Goal: Task Accomplishment & Management: Manage account settings

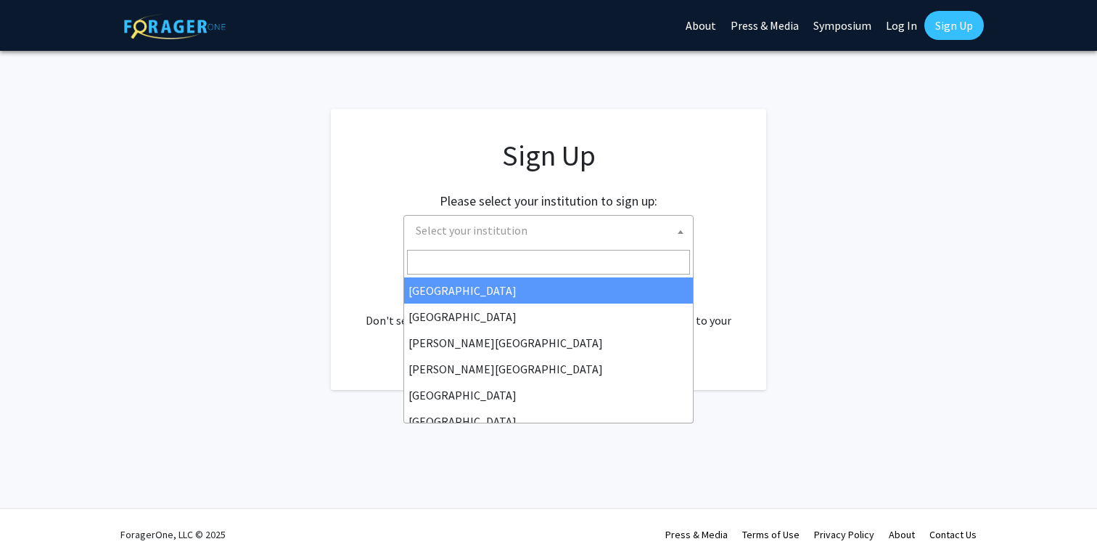
click at [521, 231] on span "Select your institution" at bounding box center [472, 230] width 112 height 15
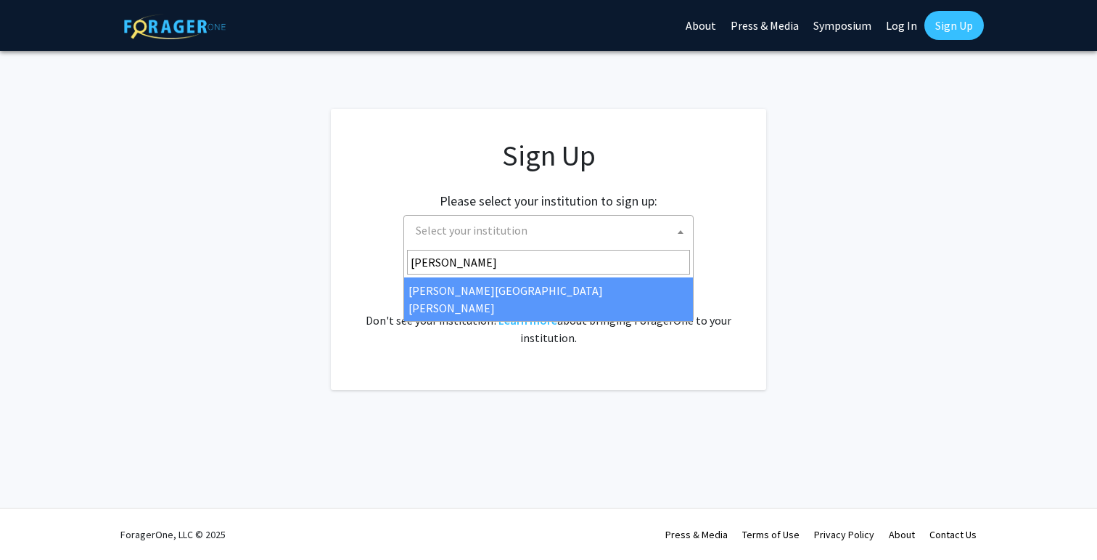
type input "[PERSON_NAME]"
select select "1"
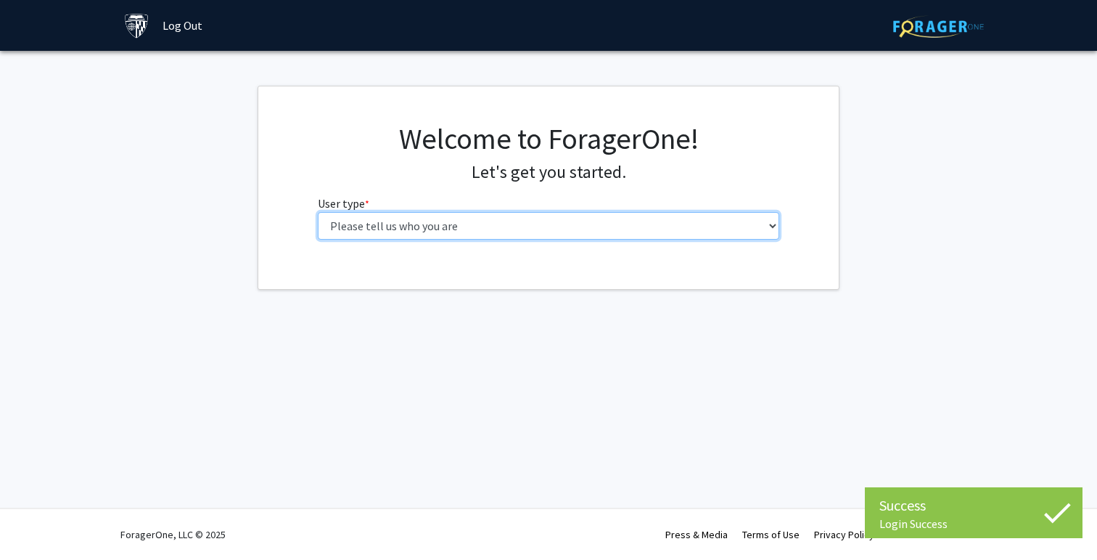
select select "2: masters"
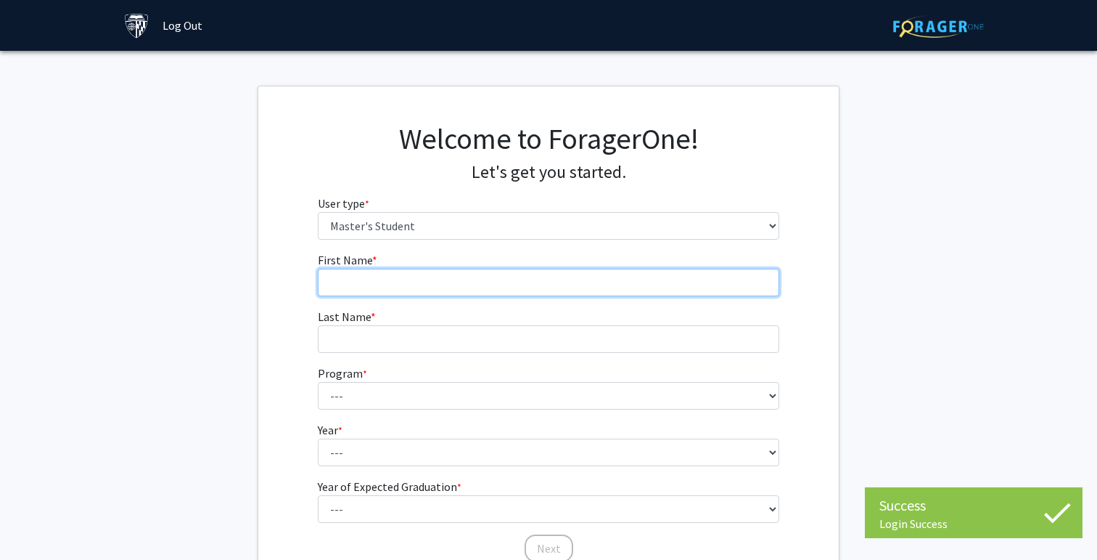
click at [639, 288] on input "First Name * required" at bounding box center [549, 283] width 462 height 28
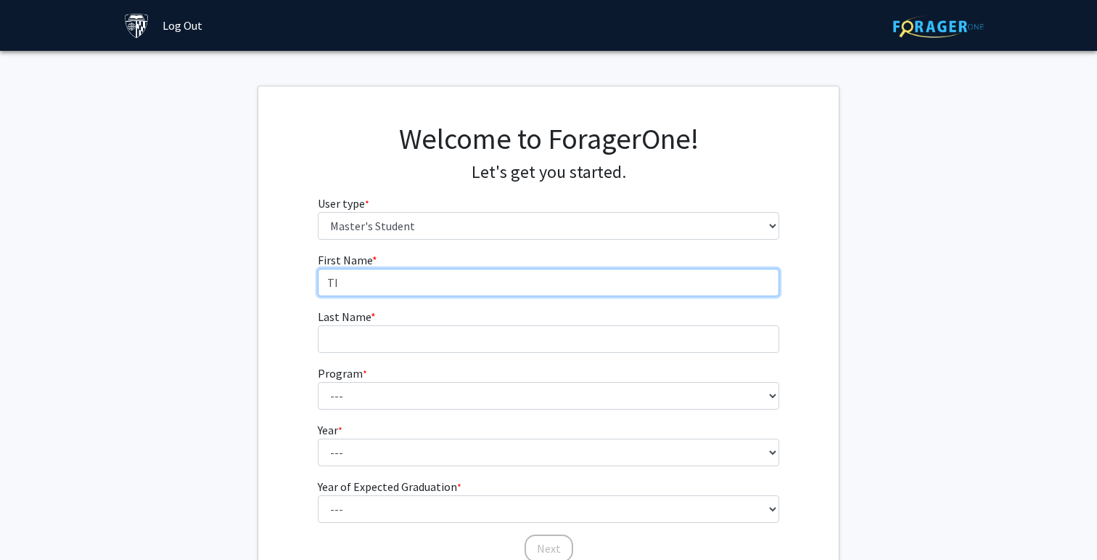
type input "T"
type input "Tianyu"
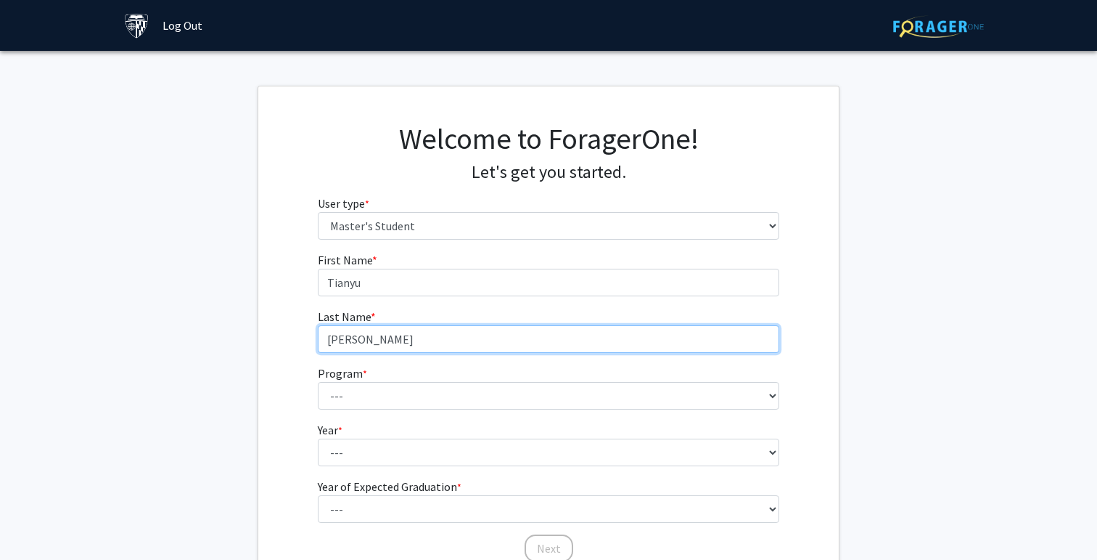
type input "[PERSON_NAME]"
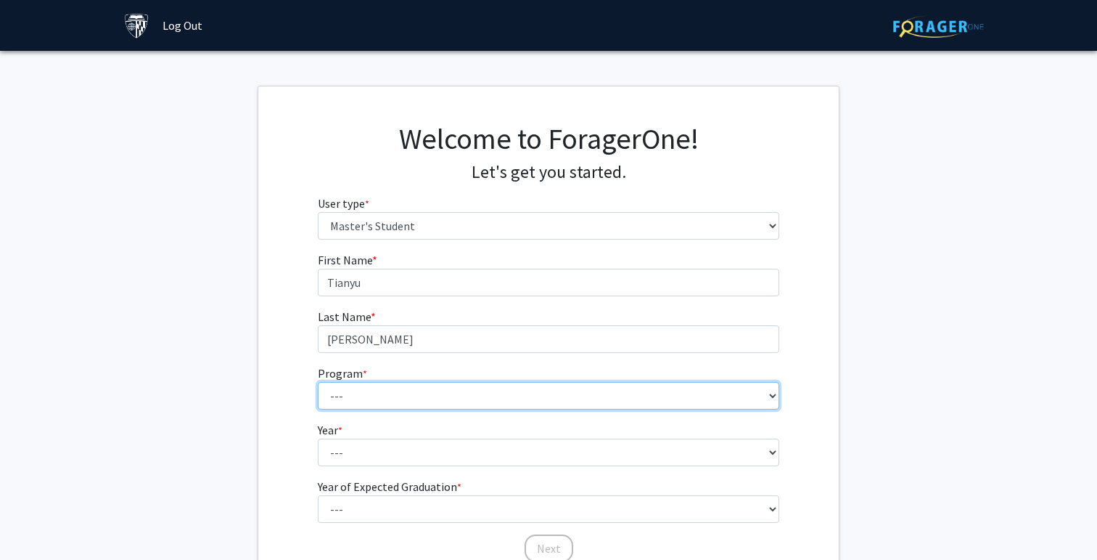
select select "51: 40"
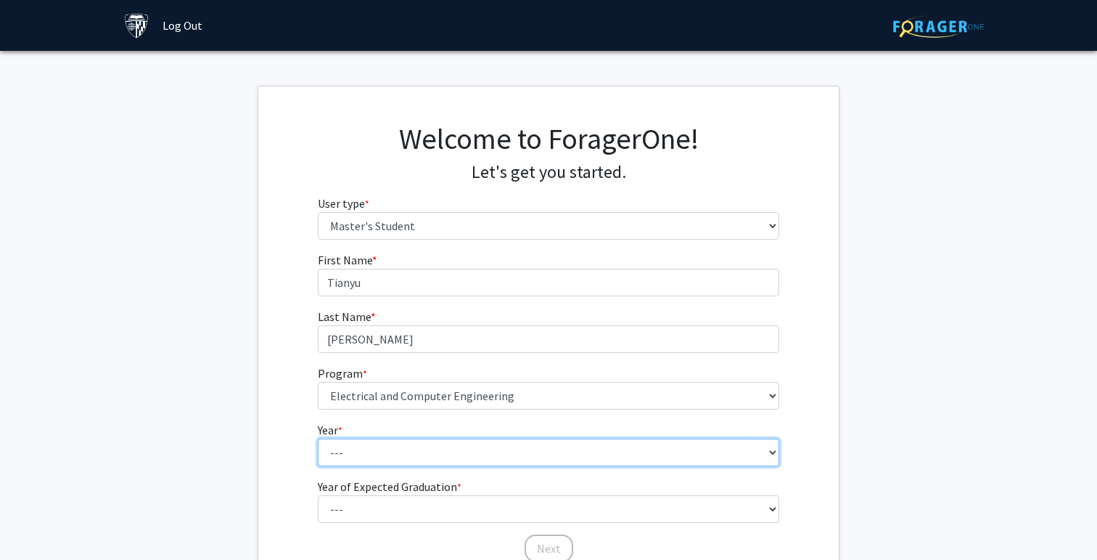
select select "1: first_year"
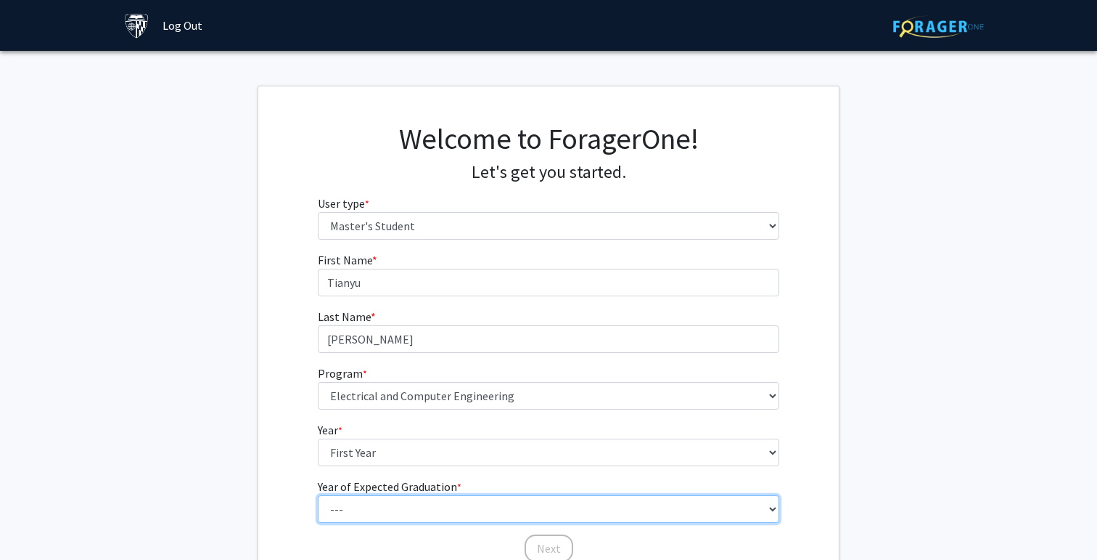
select select "3: 2027"
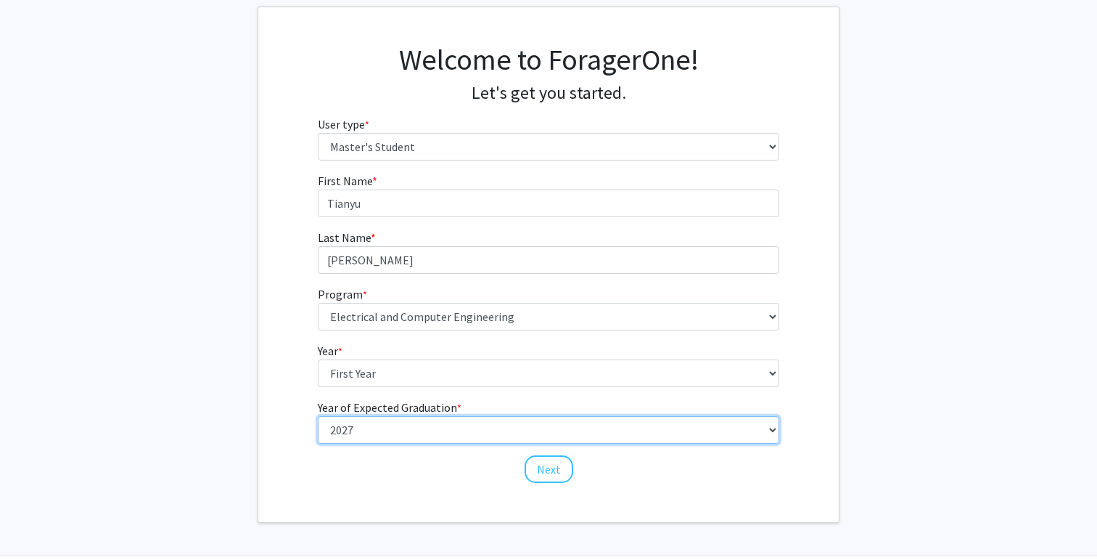
scroll to position [94, 0]
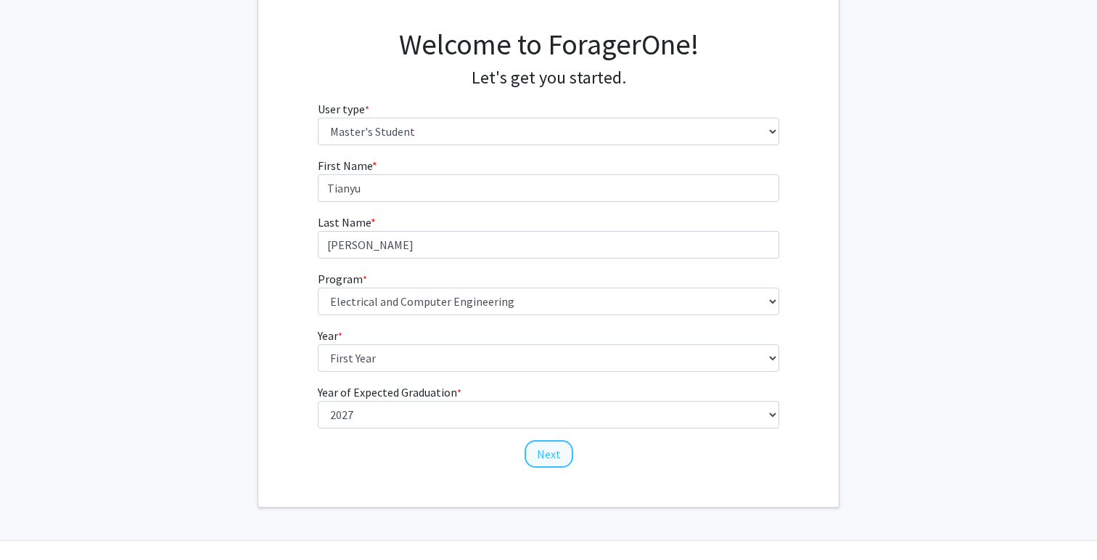
click at [563, 447] on button "Next" at bounding box center [549, 454] width 49 height 28
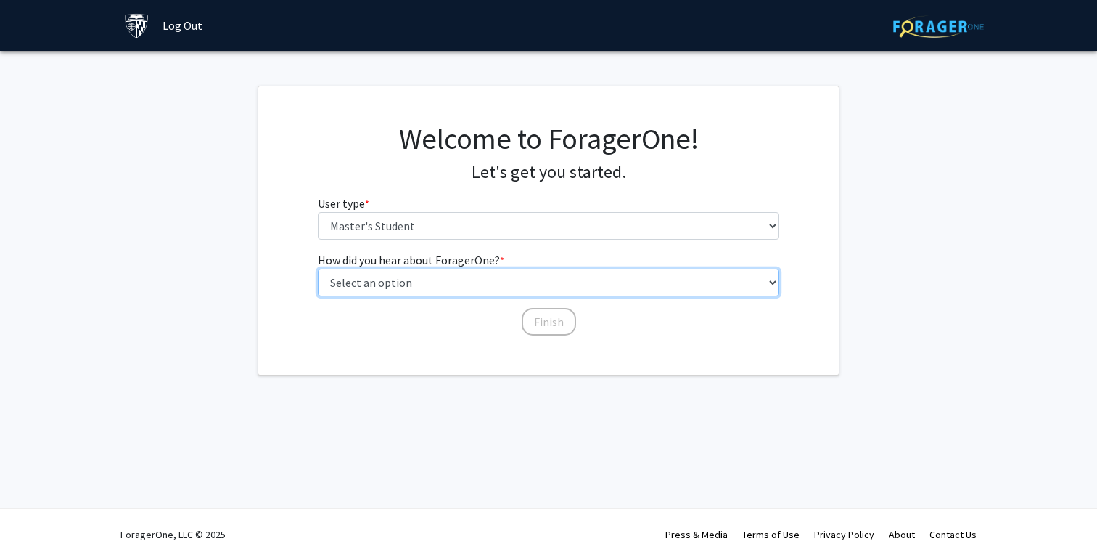
select select "3: university_website"
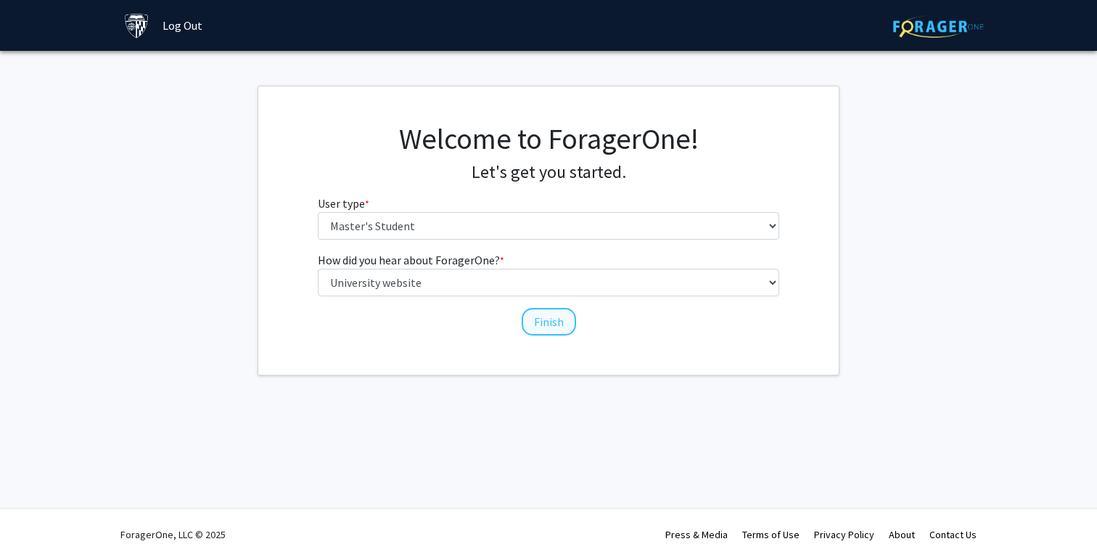
click at [549, 317] on button "Finish" at bounding box center [549, 322] width 54 height 28
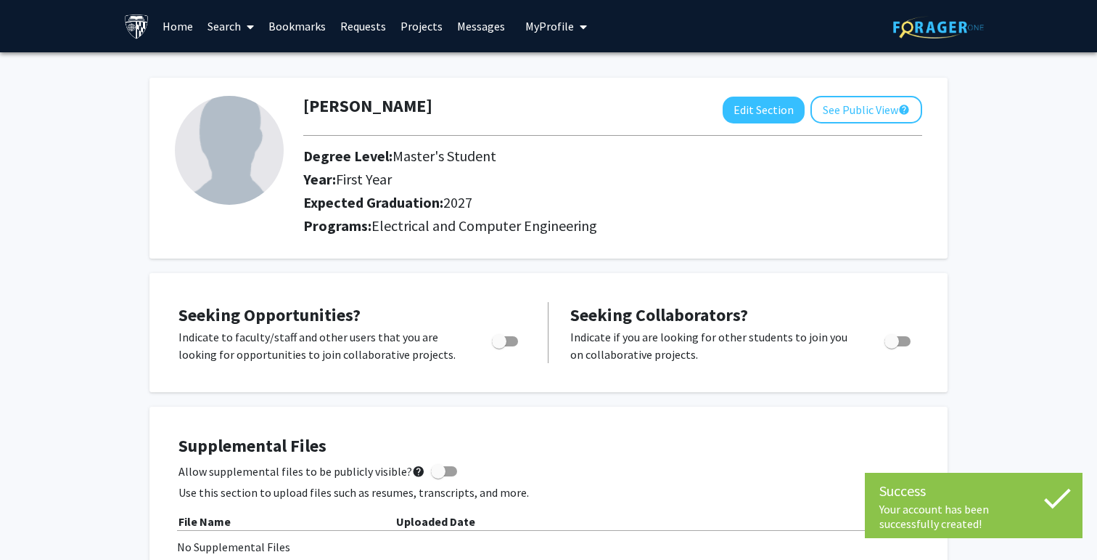
scroll to position [58, 0]
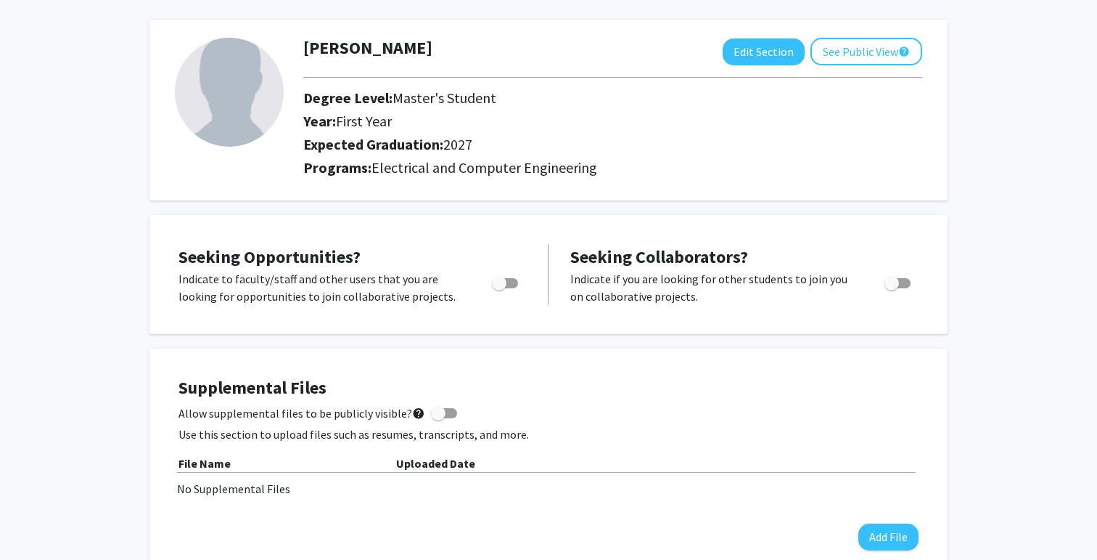
click at [501, 287] on span "Toggle" at bounding box center [499, 283] width 15 height 15
click at [499, 288] on input "Are you actively seeking opportunities?" at bounding box center [499, 288] width 1 height 1
checkbox input "true"
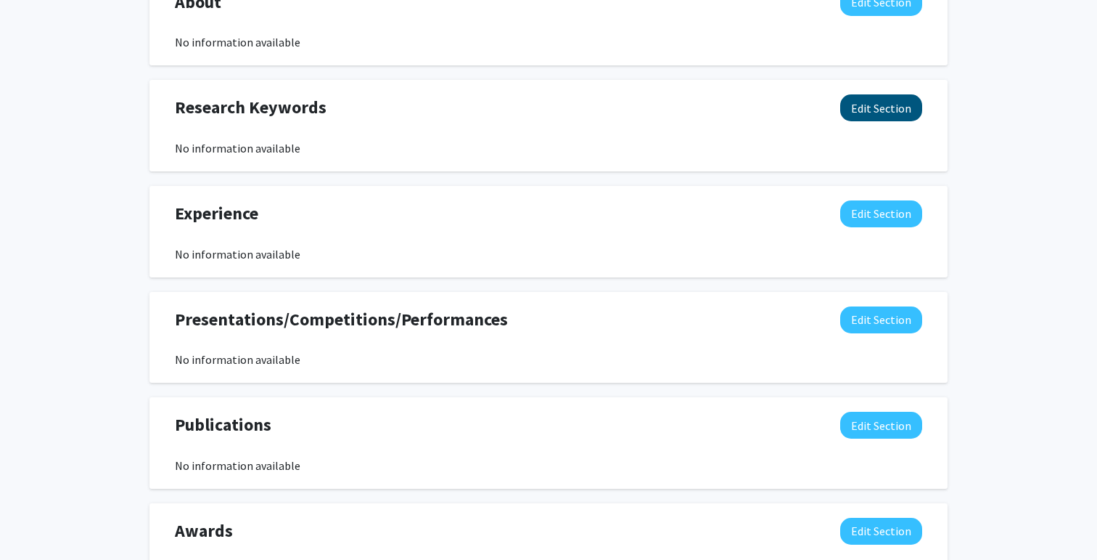
scroll to position [693, 0]
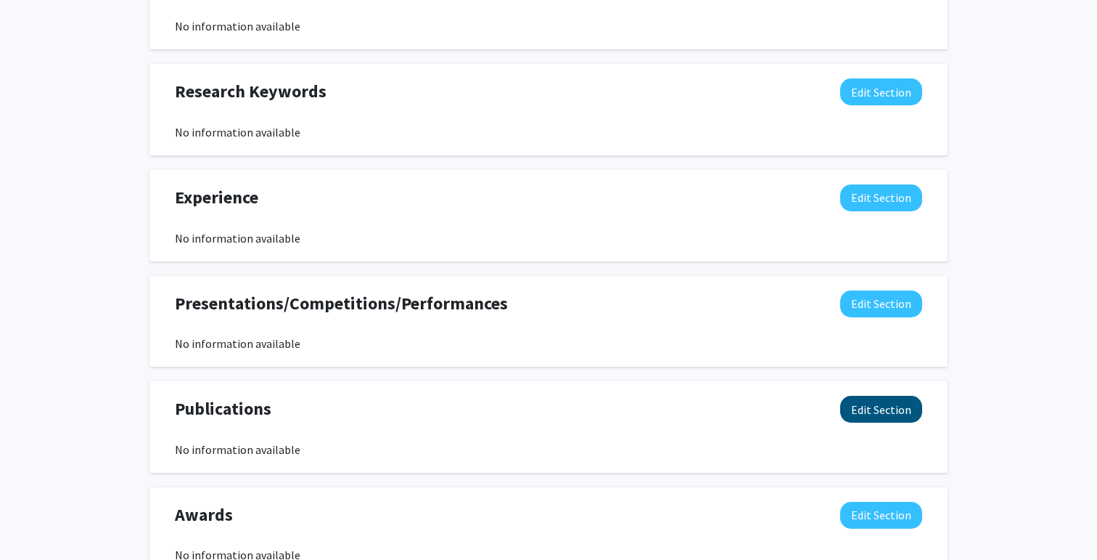
click at [873, 409] on button "Edit Section" at bounding box center [882, 409] width 82 height 27
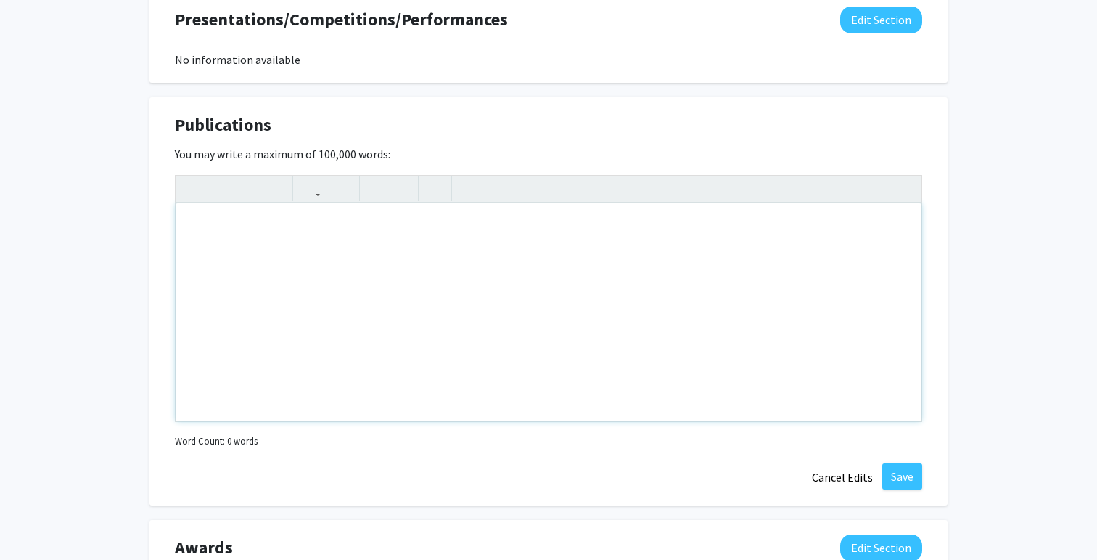
scroll to position [973, 0]
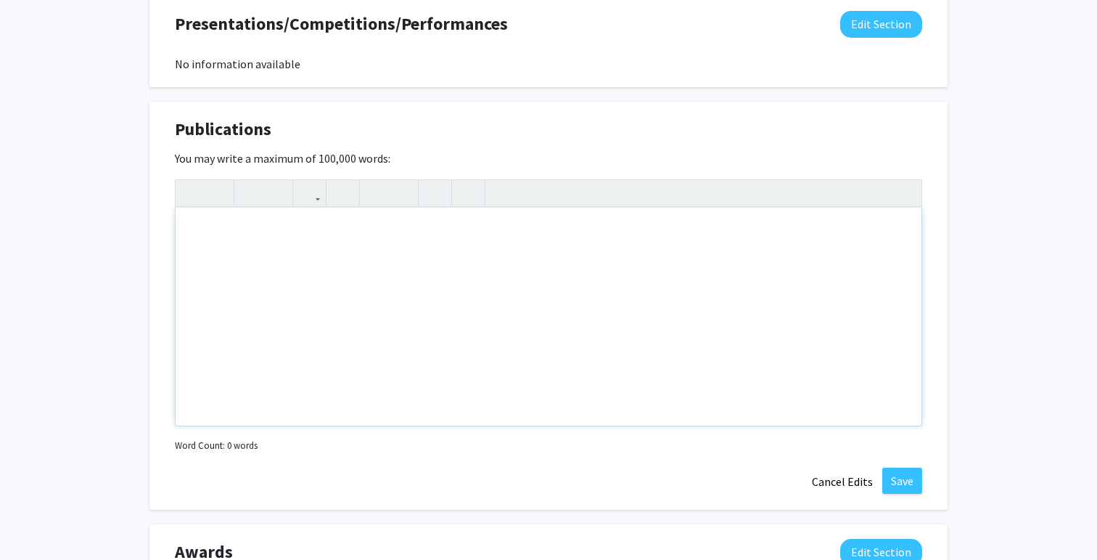
click at [632, 240] on div "Note to users with screen readers: Please deactivate our accessibility plugin f…" at bounding box center [549, 317] width 746 height 218
paste div "Note to users with screen readers: Please deactivate our accessibility plugin f…"
type textarea "<p>[PERSON_NAME] (2024, December). Application of Parallel So-[PERSON_NAME] Opt…"
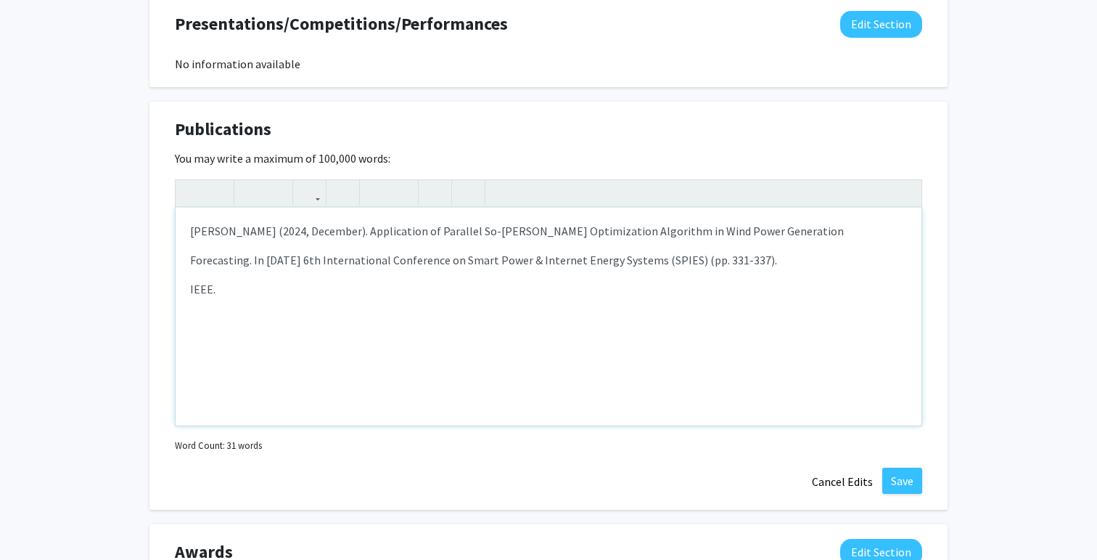
click at [191, 263] on p "Forecasting. In [DATE] 6th International Conference on Smart Power & Internet E…" at bounding box center [548, 259] width 717 height 17
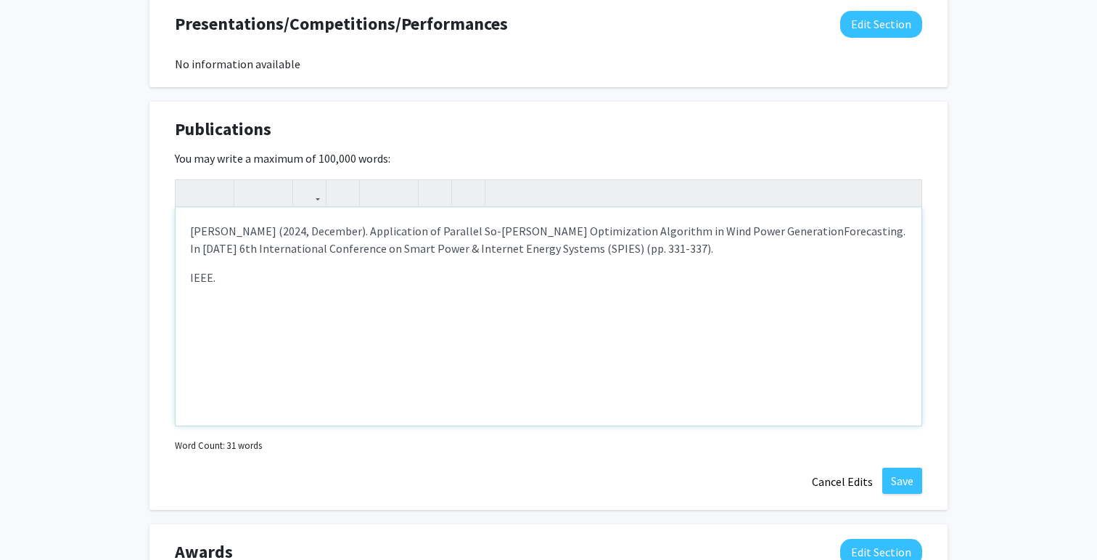
click at [189, 250] on div "[PERSON_NAME] (2024, December). Application of Parallel So-[PERSON_NAME] Optimi…" at bounding box center [549, 317] width 746 height 218
click at [192, 277] on p "IEEE." at bounding box center [548, 277] width 717 height 17
type textarea "<p>[PERSON_NAME] (2024, December). Application of Parallel So-[PERSON_NAME] Opt…"
click at [907, 478] on button "Save" at bounding box center [903, 480] width 40 height 26
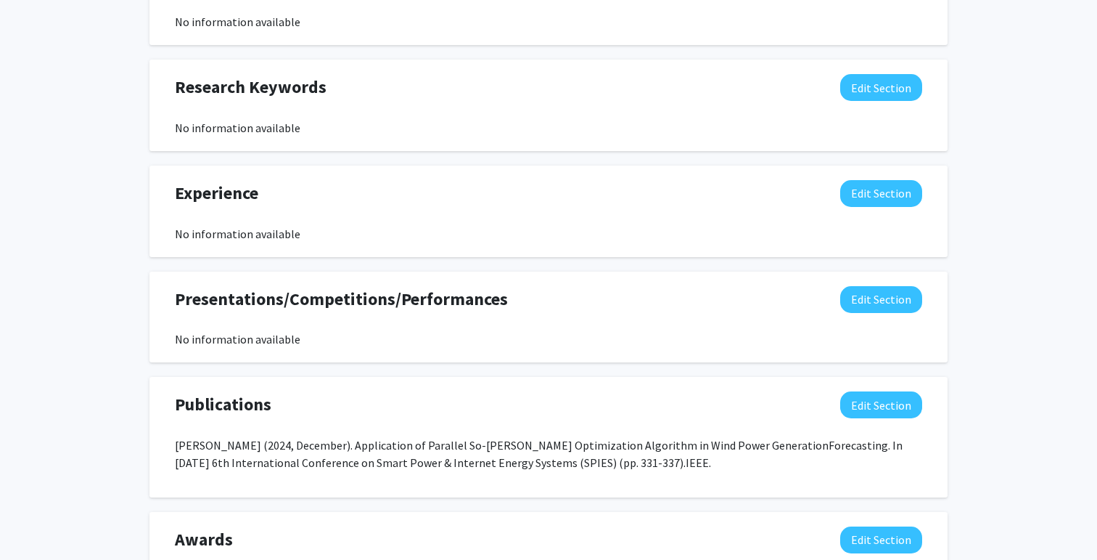
scroll to position [693, 0]
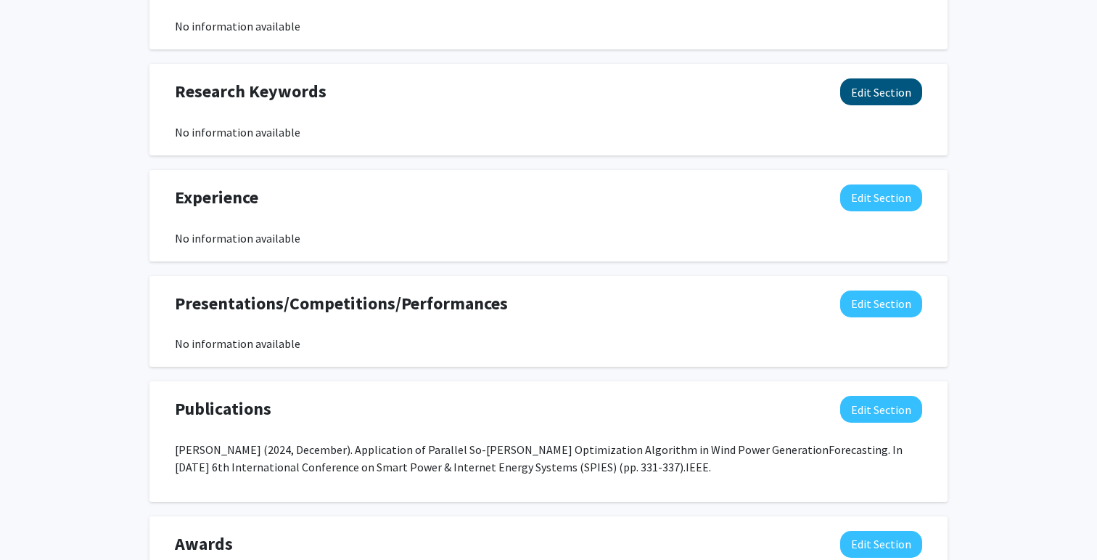
click at [861, 91] on button "Edit Section" at bounding box center [882, 91] width 82 height 27
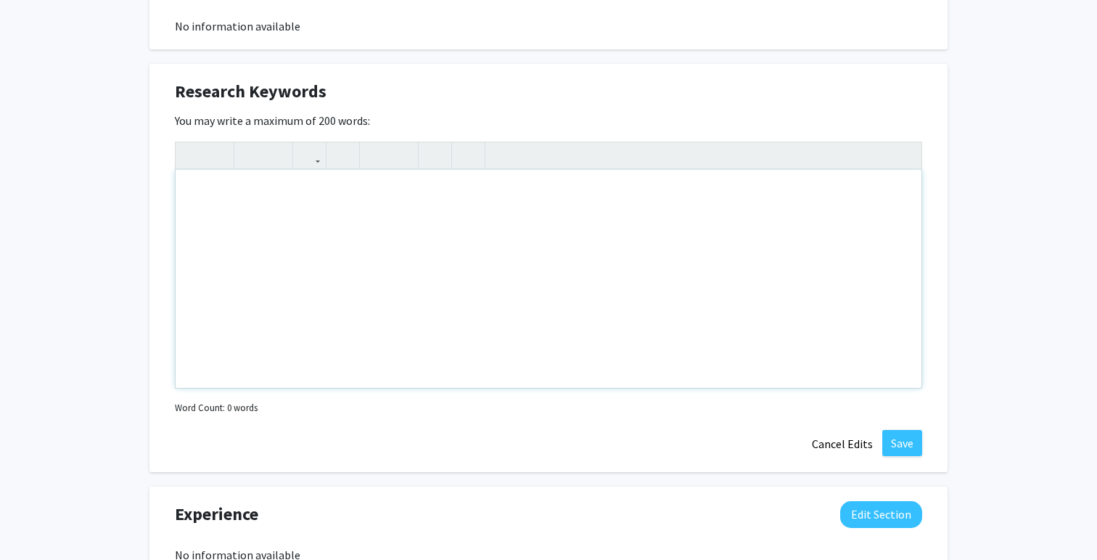
click at [614, 227] on div "Note to users with screen readers: Please deactivate our accessibility plugin f…" at bounding box center [549, 279] width 746 height 218
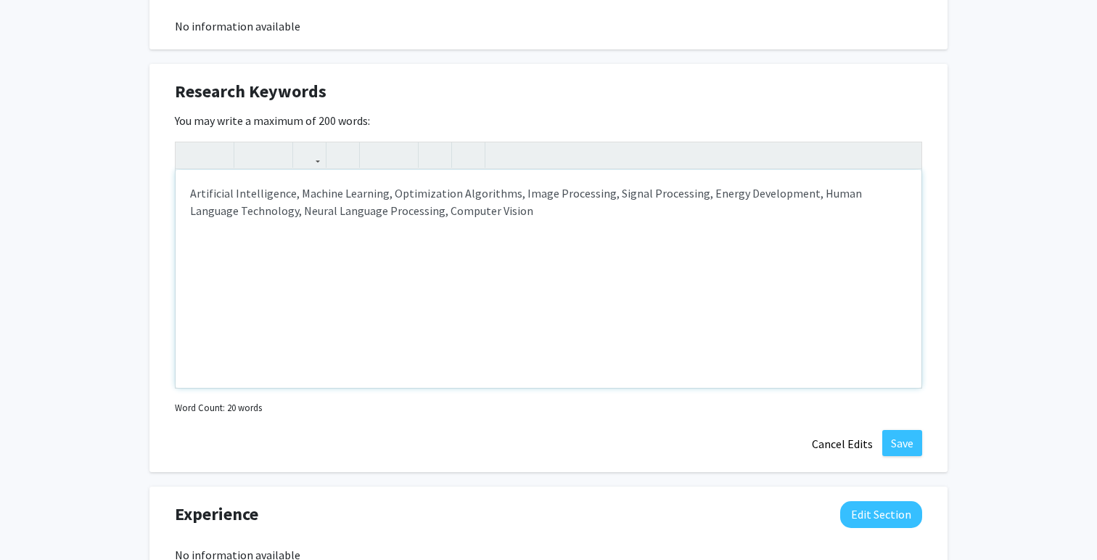
type textarea "Artificial Intelligence, Machine Learning, Optimization Algorithms, Image Proce…"
click at [916, 439] on button "Save" at bounding box center [903, 443] width 40 height 26
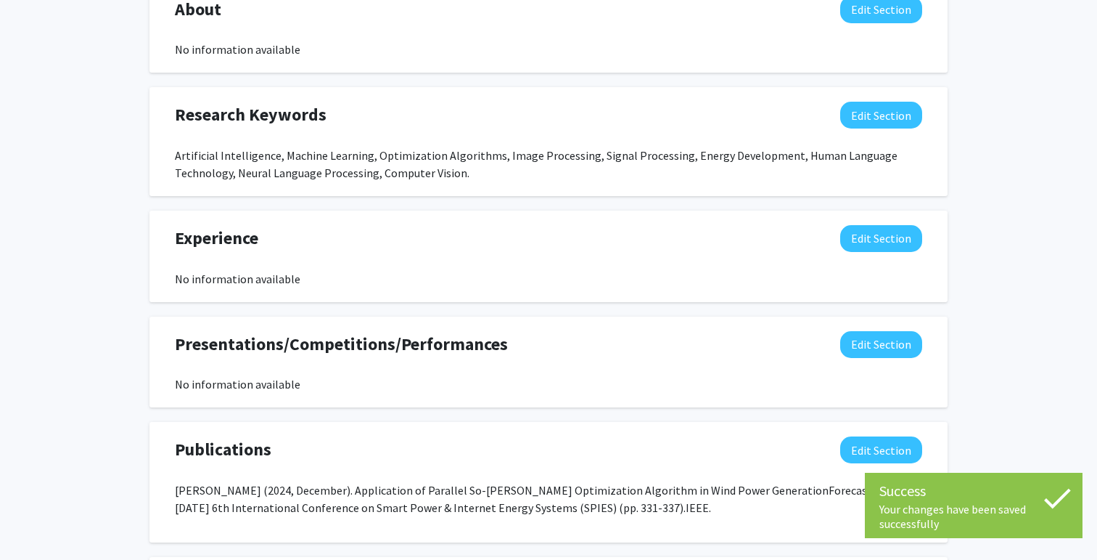
scroll to position [663, 0]
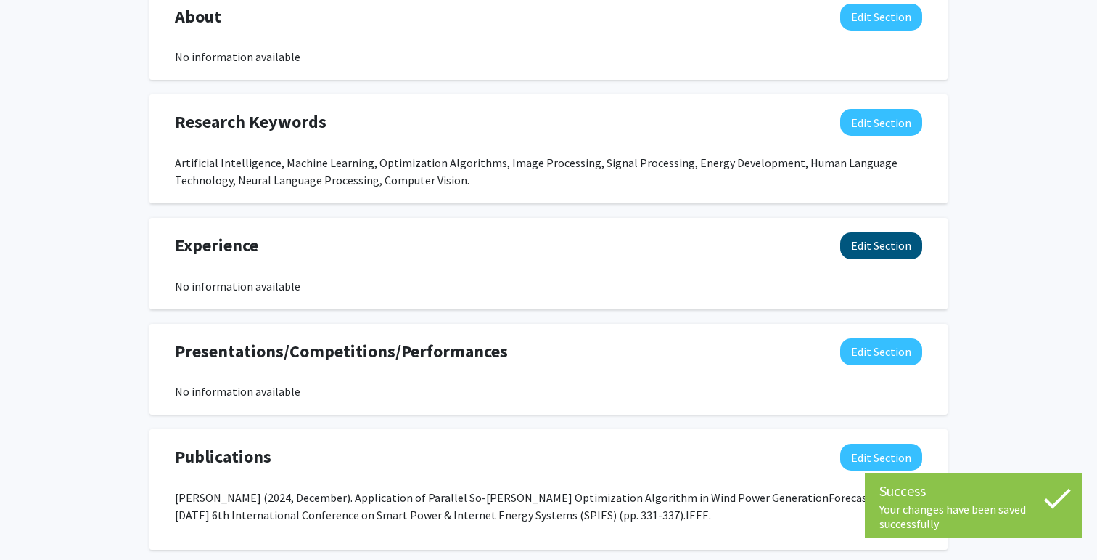
click at [869, 252] on button "Edit Section" at bounding box center [882, 245] width 82 height 27
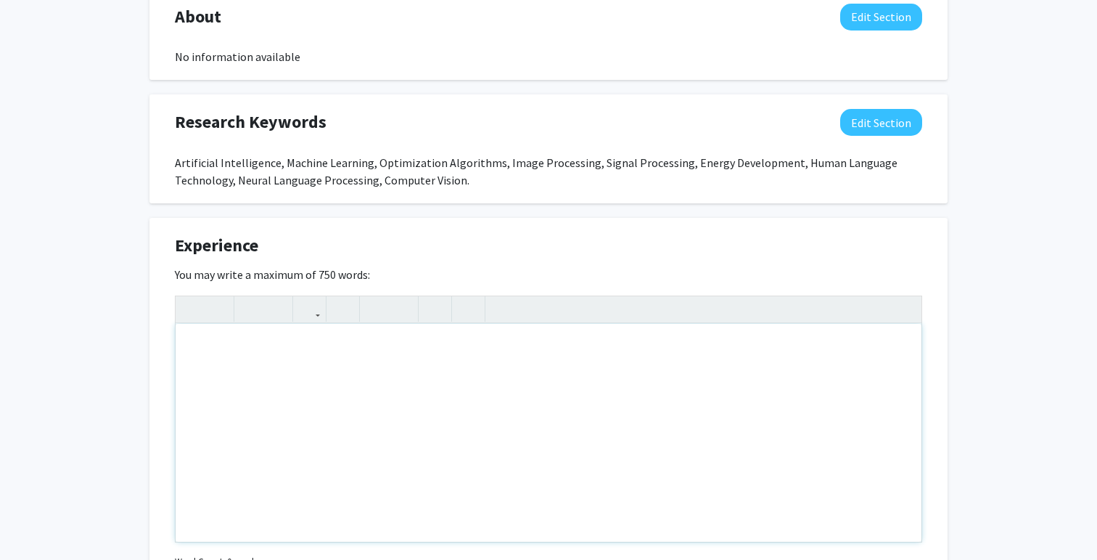
scroll to position [681, 0]
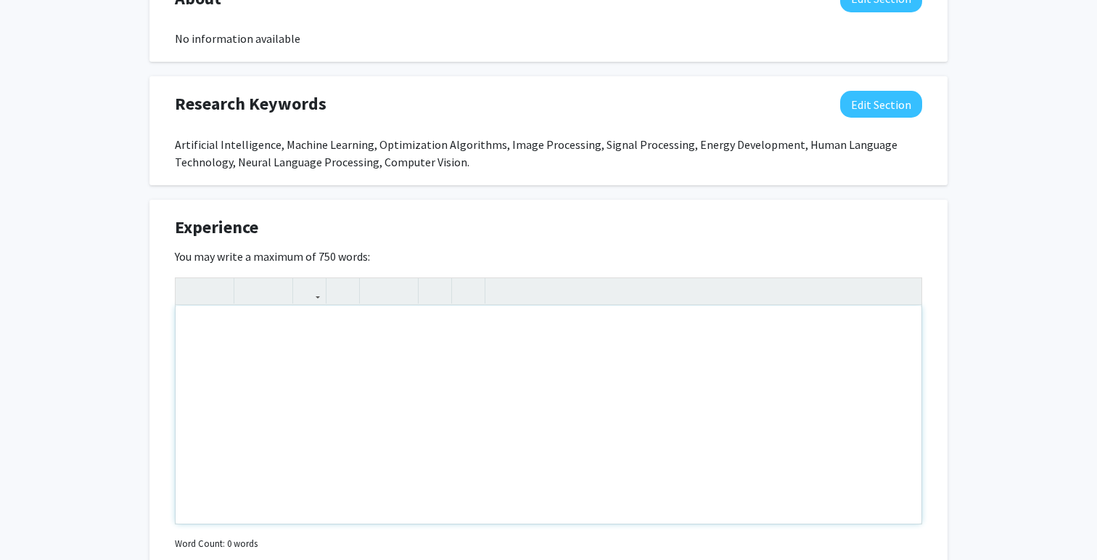
click at [454, 422] on div "Note to users with screen readers: Please deactivate our accessibility plugin f…" at bounding box center [549, 415] width 746 height 218
paste div "Note to users with screen readers: Please deactivate our accessibility plugin f…"
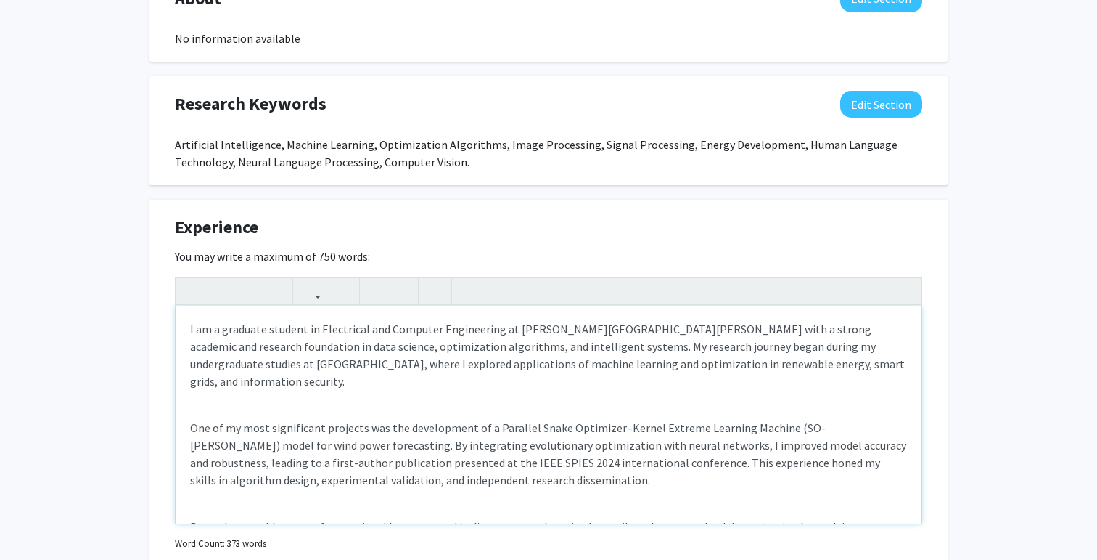
type textarea "<l>I do s ametcons adipisc el Seddoeiusm tem Incididu Utlaboreetd ma Aliqu Enim…"
click at [234, 404] on div "I am a graduate student in Electrical and Computer Engineering at [PERSON_NAME]…" at bounding box center [549, 415] width 746 height 218
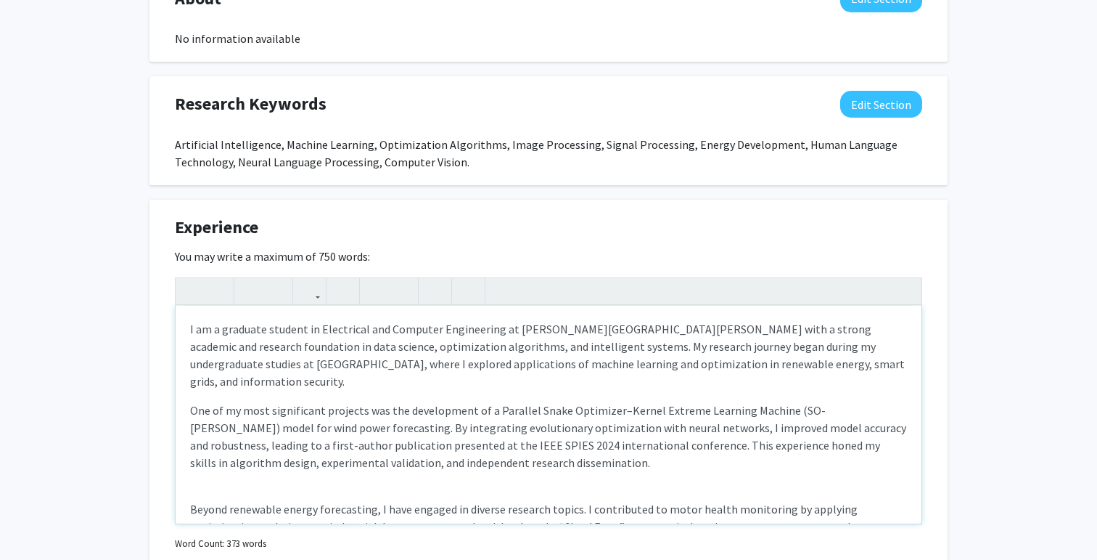
click at [201, 483] on div "I am a graduate student in Electrical and Computer Engineering at [PERSON_NAME]…" at bounding box center [549, 415] width 746 height 218
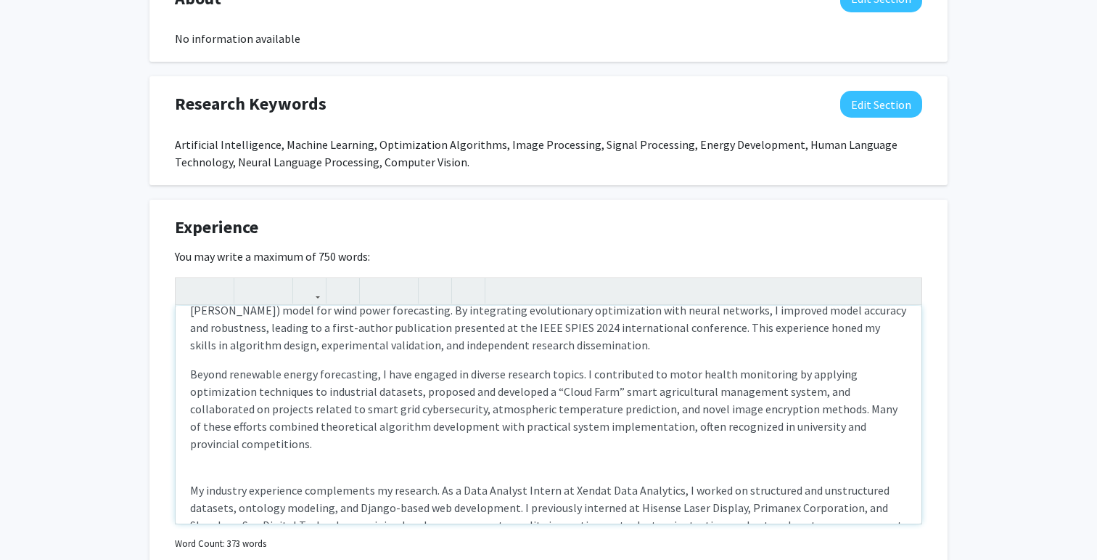
scroll to position [120, 0]
click at [203, 443] on div "I am a graduate student in Electrical and Computer Engineering at [PERSON_NAME]…" at bounding box center [549, 415] width 746 height 218
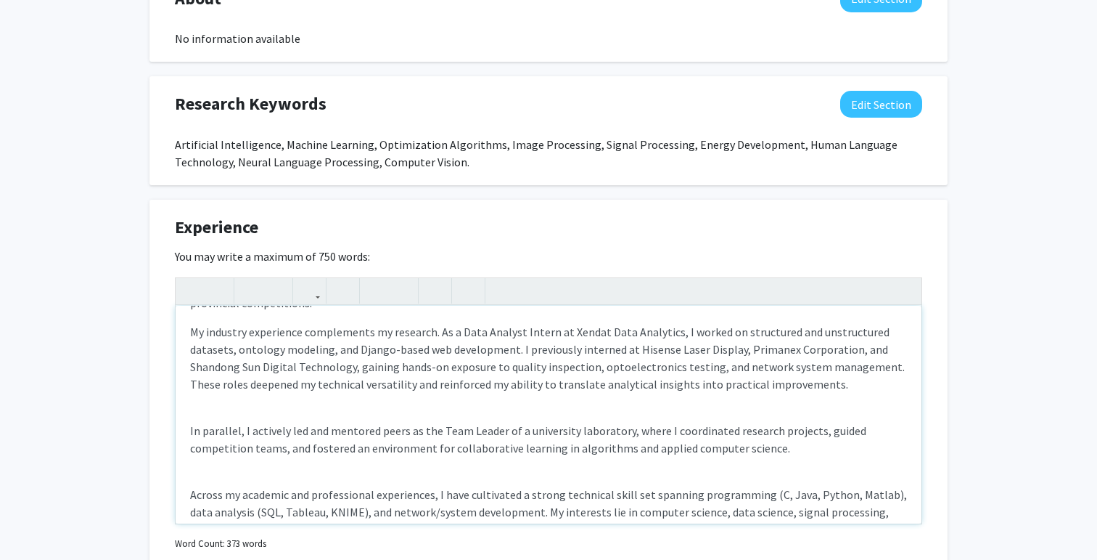
scroll to position [253, 0]
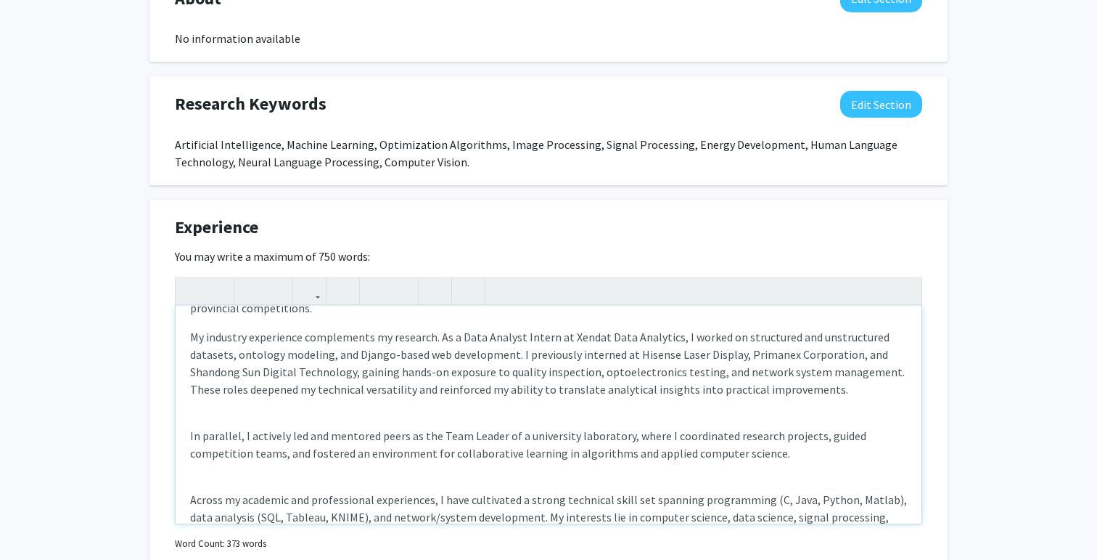
click at [196, 393] on div "I am a graduate student in Electrical and Computer Engineering at [PERSON_NAME]…" at bounding box center [549, 415] width 746 height 218
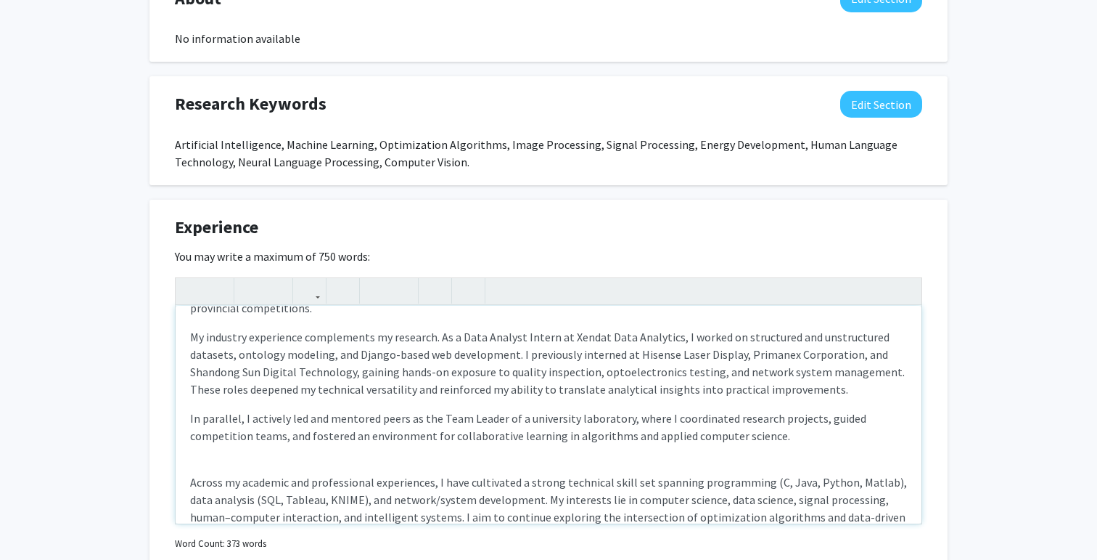
click at [205, 440] on div "I am a graduate student in Electrical and Computer Engineering at [PERSON_NAME]…" at bounding box center [549, 415] width 746 height 218
type textarea "<l>I do s ametcons adipisc el Seddoeiusm tem Incididu Utlaboreetd ma Aliqu Enim…"
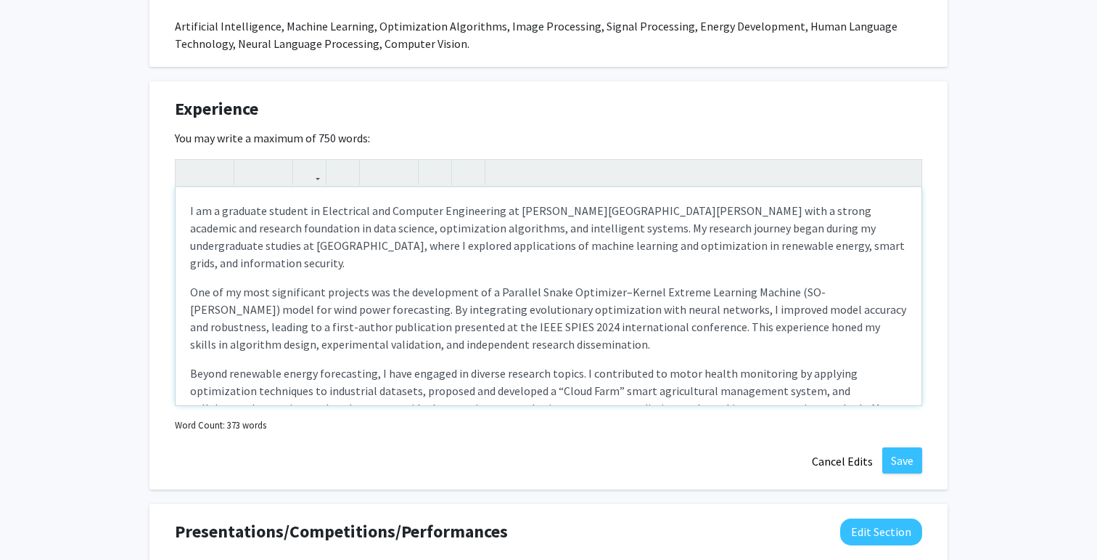
scroll to position [822, 0]
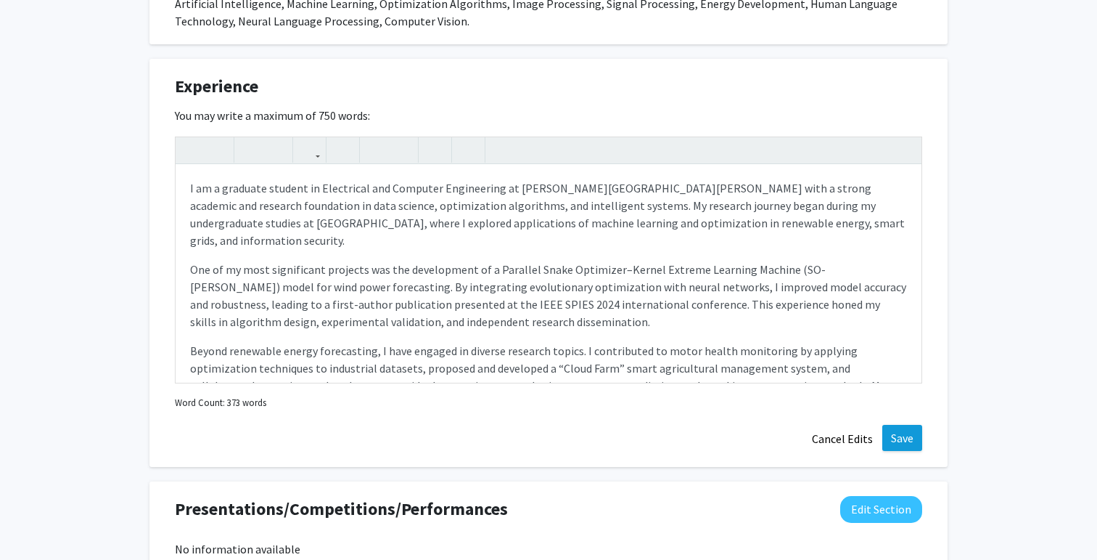
click at [907, 436] on button "Save" at bounding box center [903, 438] width 40 height 26
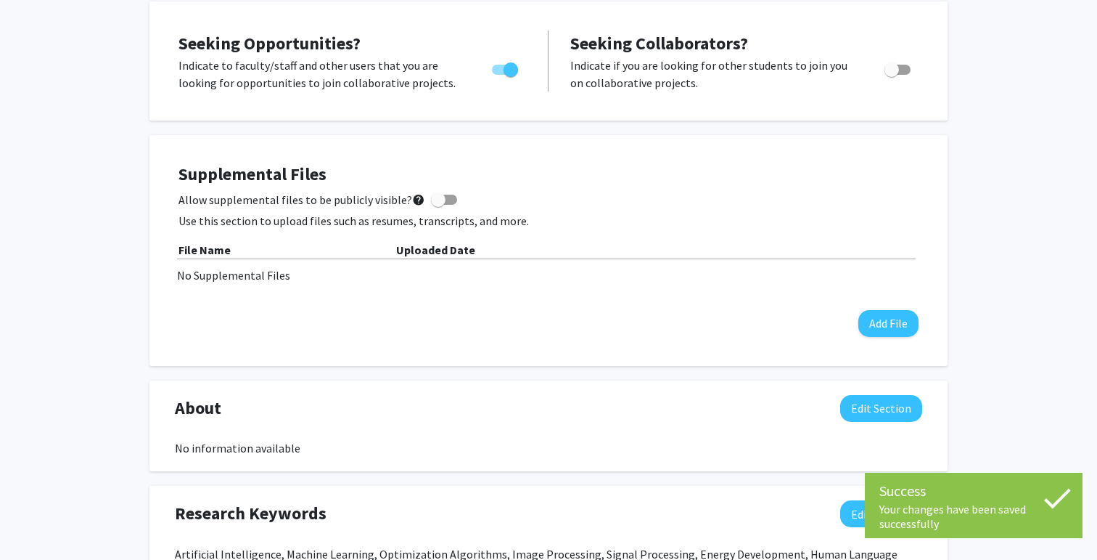
scroll to position [265, 0]
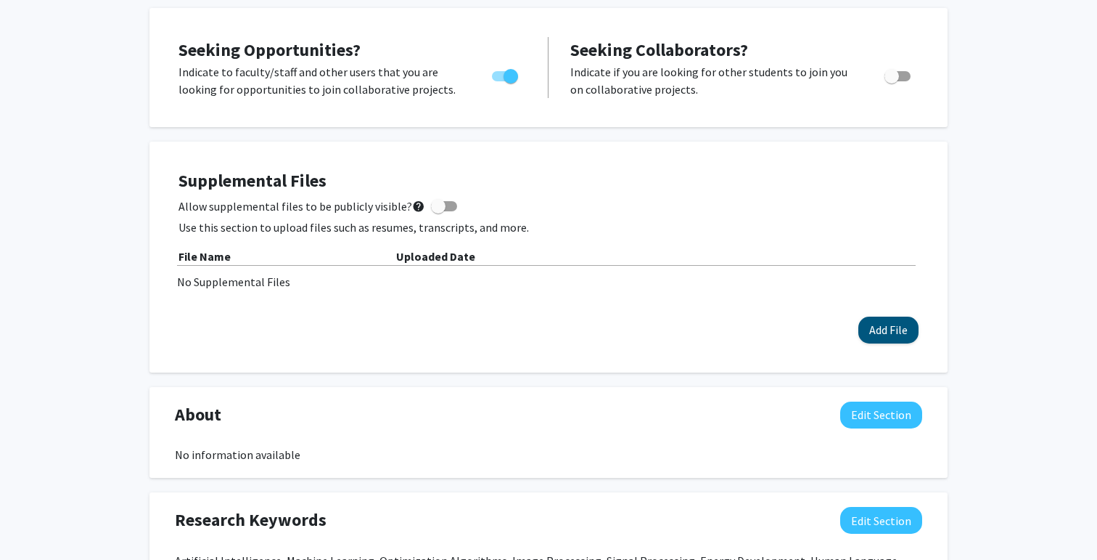
click at [893, 327] on button "Add File" at bounding box center [889, 329] width 60 height 27
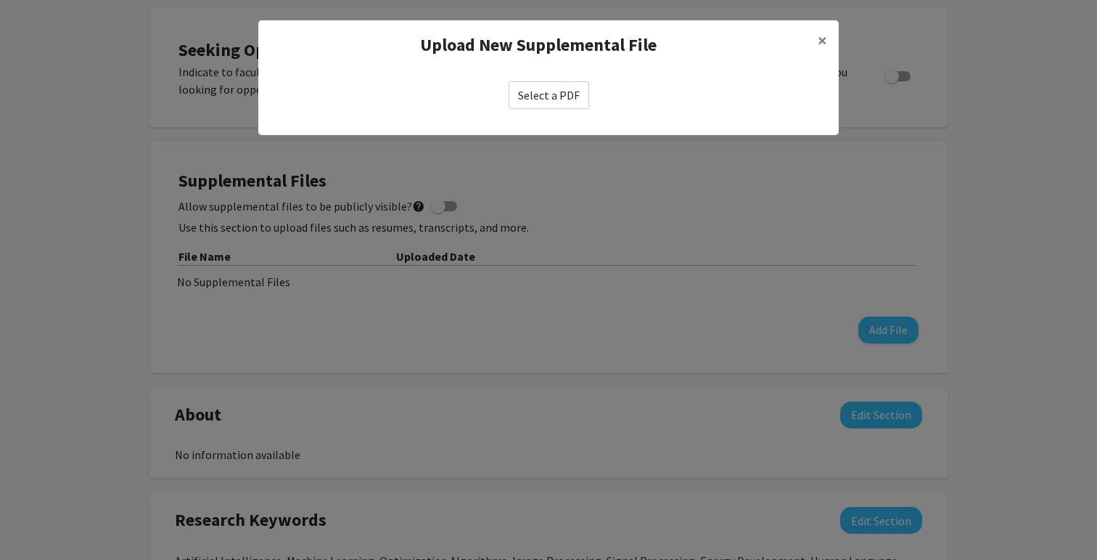
click at [559, 89] on label "Select a PDF" at bounding box center [549, 95] width 81 height 28
click at [0, 0] on input "Select a PDF" at bounding box center [0, 0] width 0 height 0
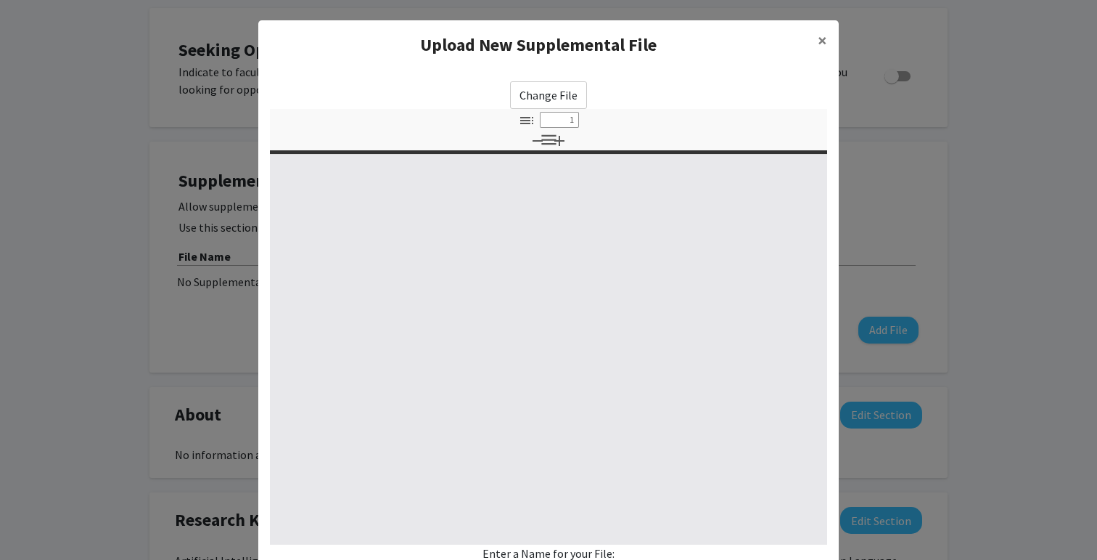
select select "custom"
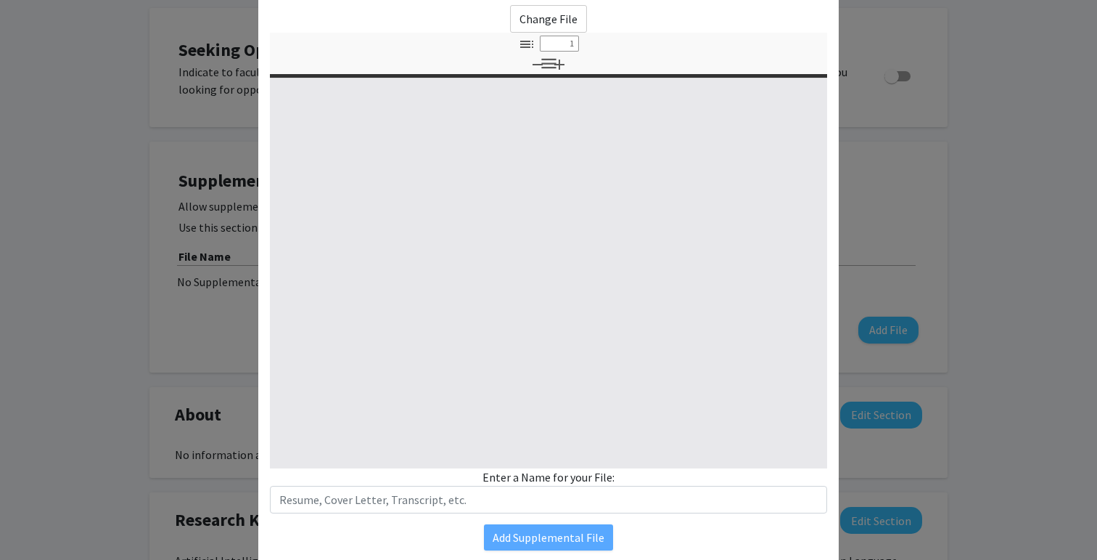
type input "0"
select select "custom"
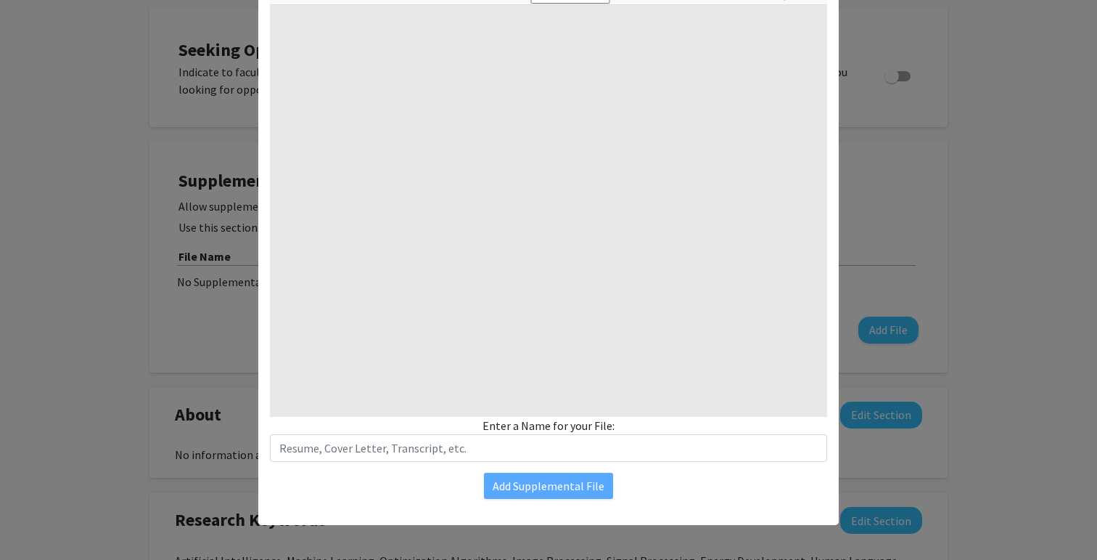
type input "1"
select select "auto"
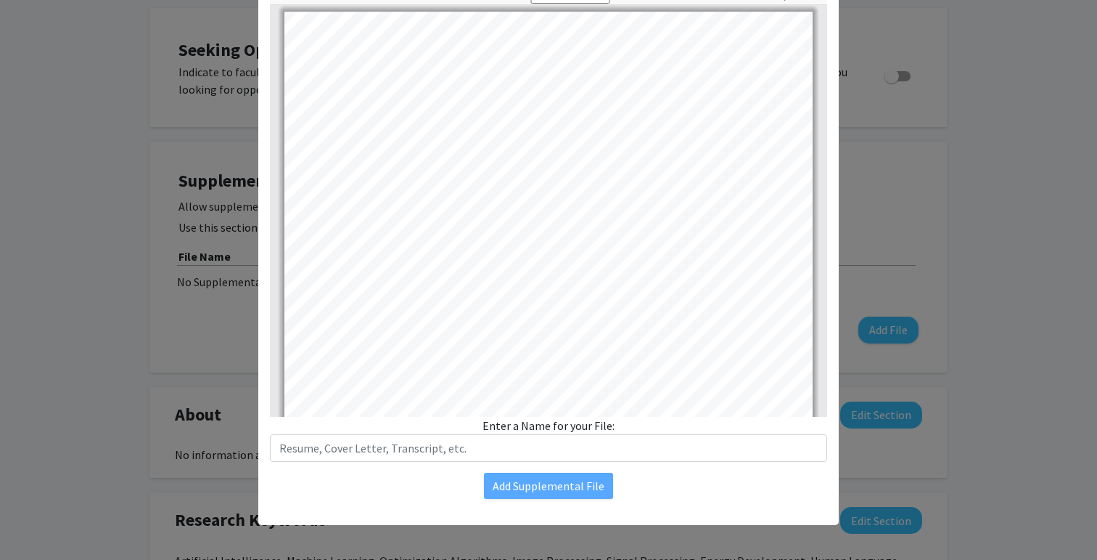
scroll to position [128, 0]
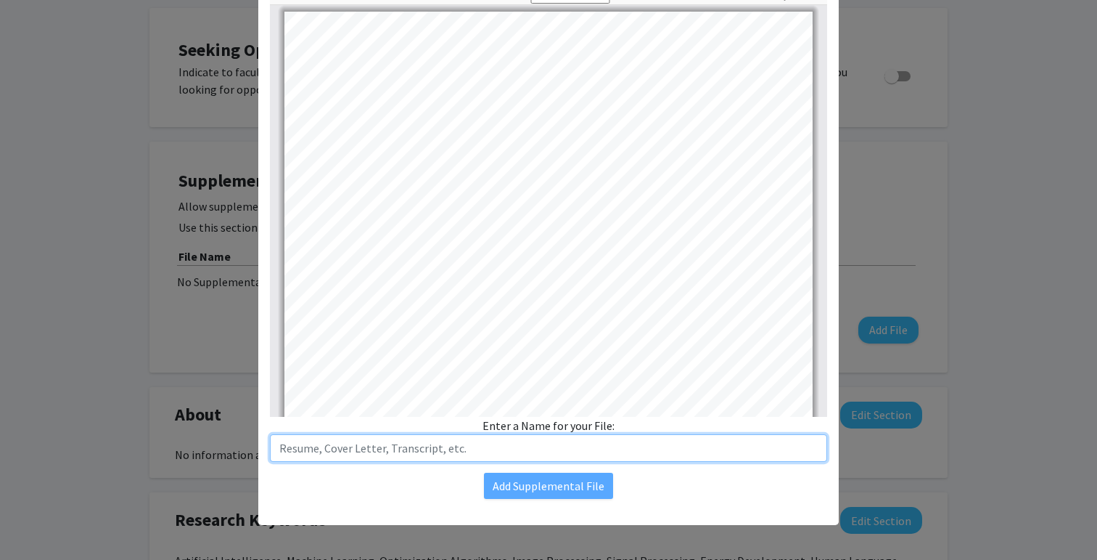
click at [590, 451] on input "text" at bounding box center [548, 448] width 557 height 28
type input "Resume"
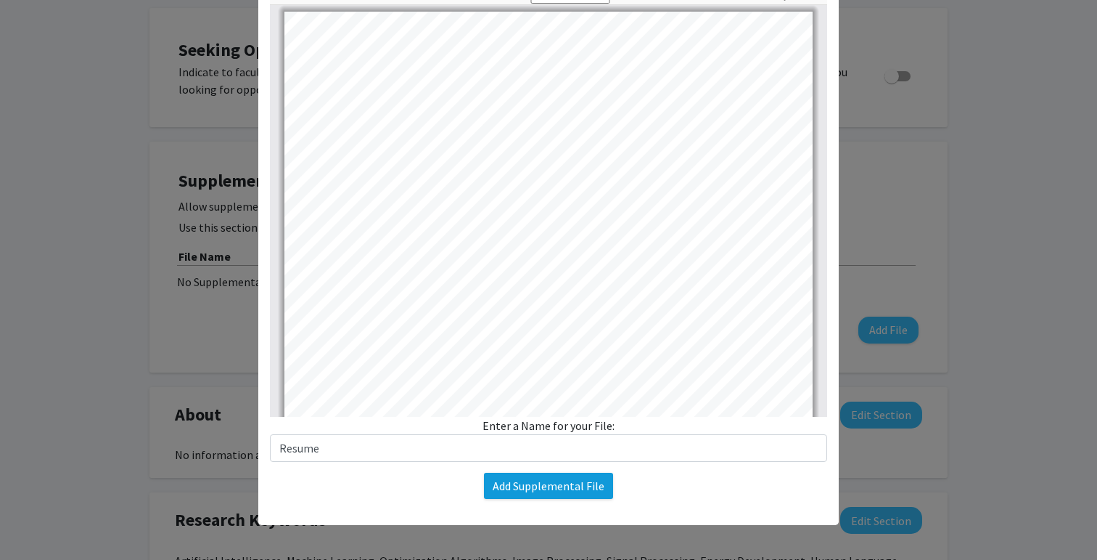
click at [575, 484] on button "Add Supplemental File" at bounding box center [548, 486] width 129 height 26
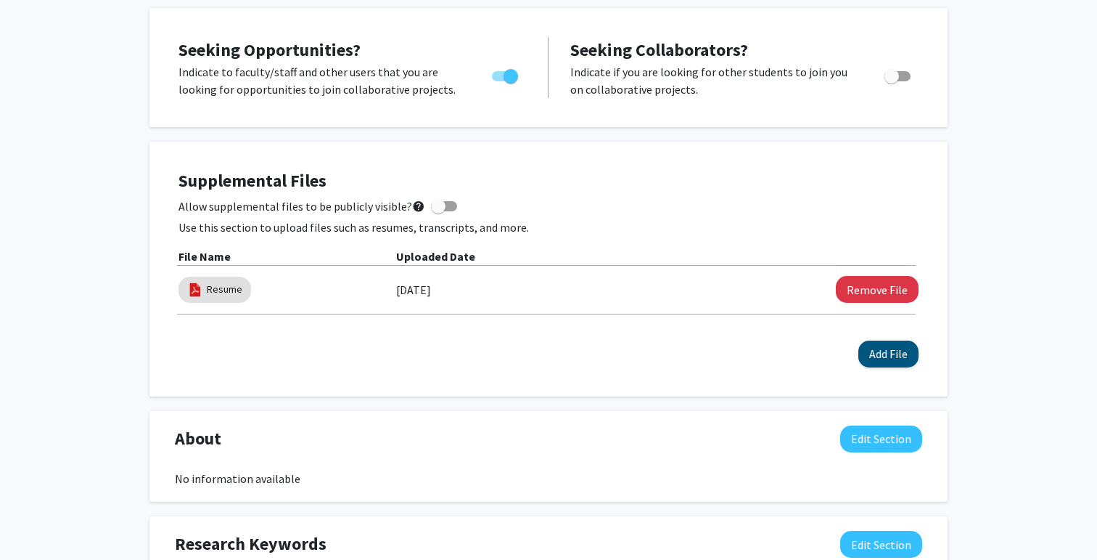
click at [886, 345] on button "Add File" at bounding box center [889, 353] width 60 height 27
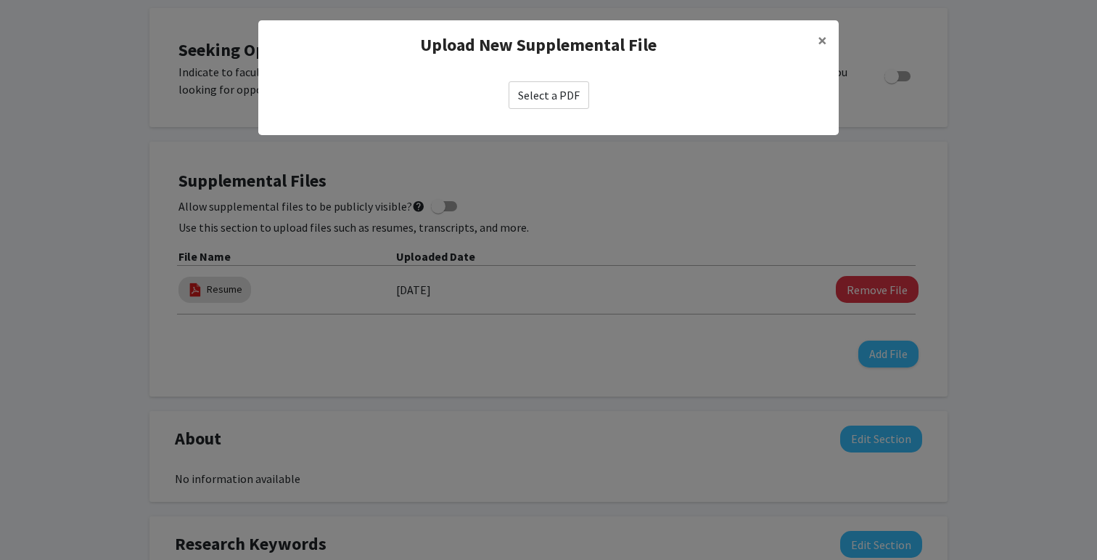
click at [550, 100] on label "Select a PDF" at bounding box center [549, 95] width 81 height 28
click at [0, 0] on input "Select a PDF" at bounding box center [0, 0] width 0 height 0
select select "custom"
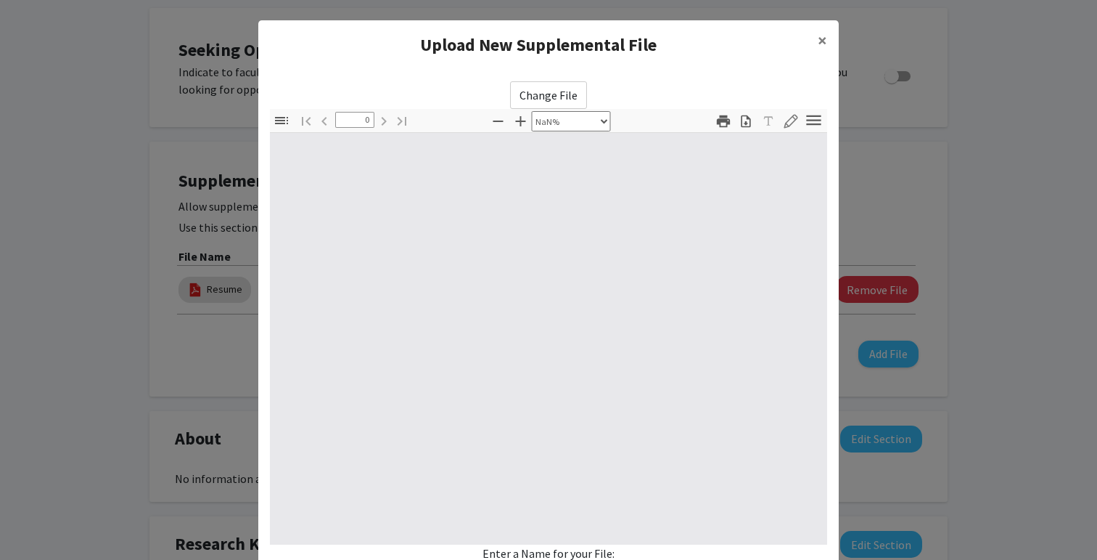
type input "1"
select select "auto"
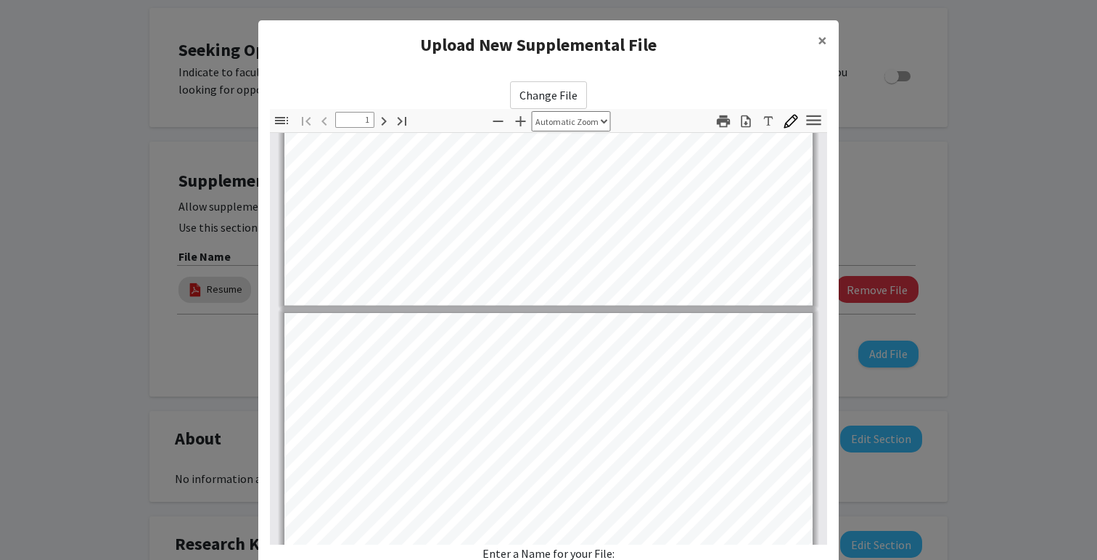
type input "2"
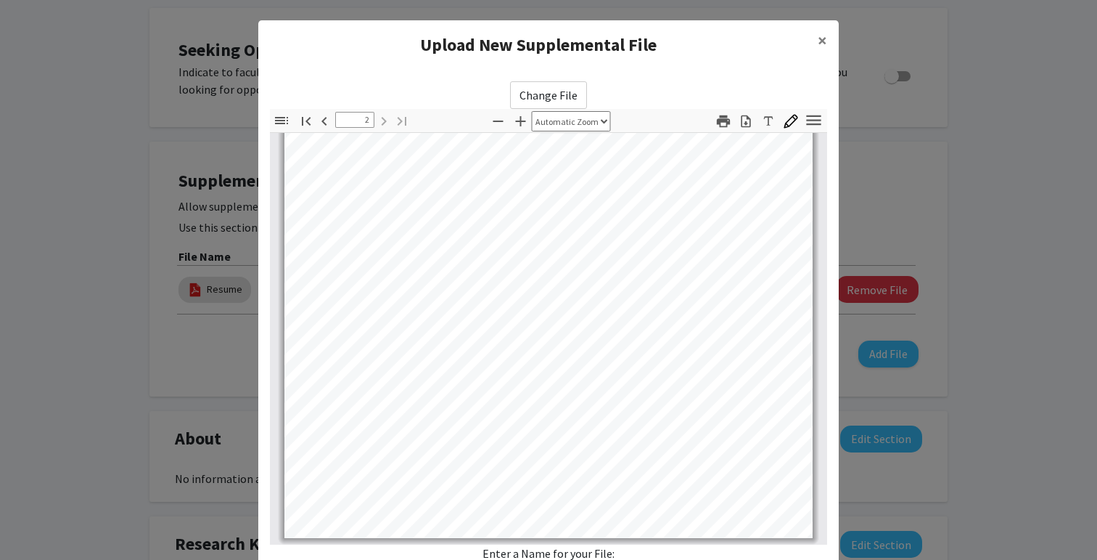
scroll to position [0, 0]
click at [822, 34] on span "×" at bounding box center [822, 40] width 9 height 23
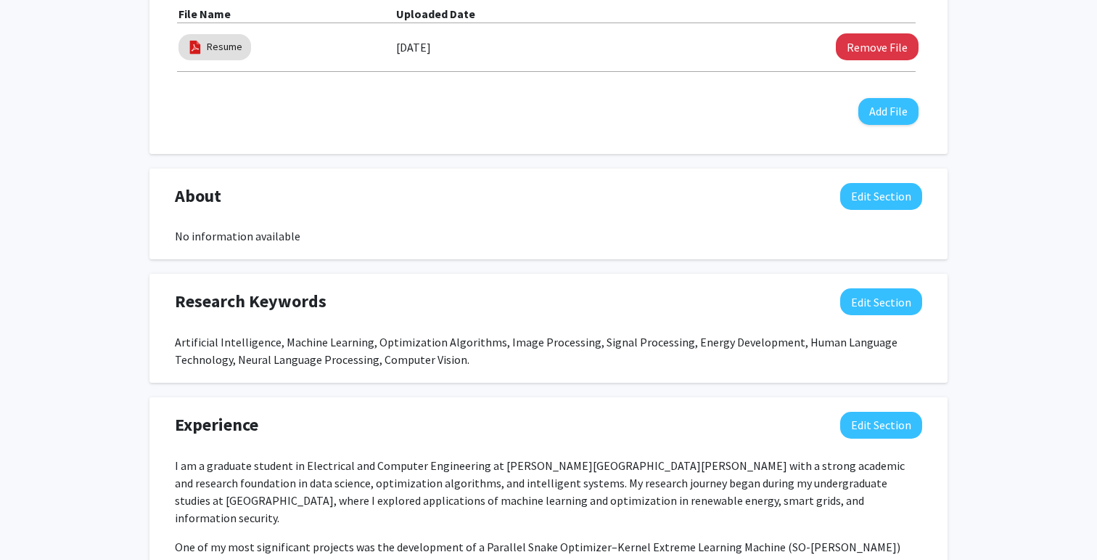
scroll to position [510, 0]
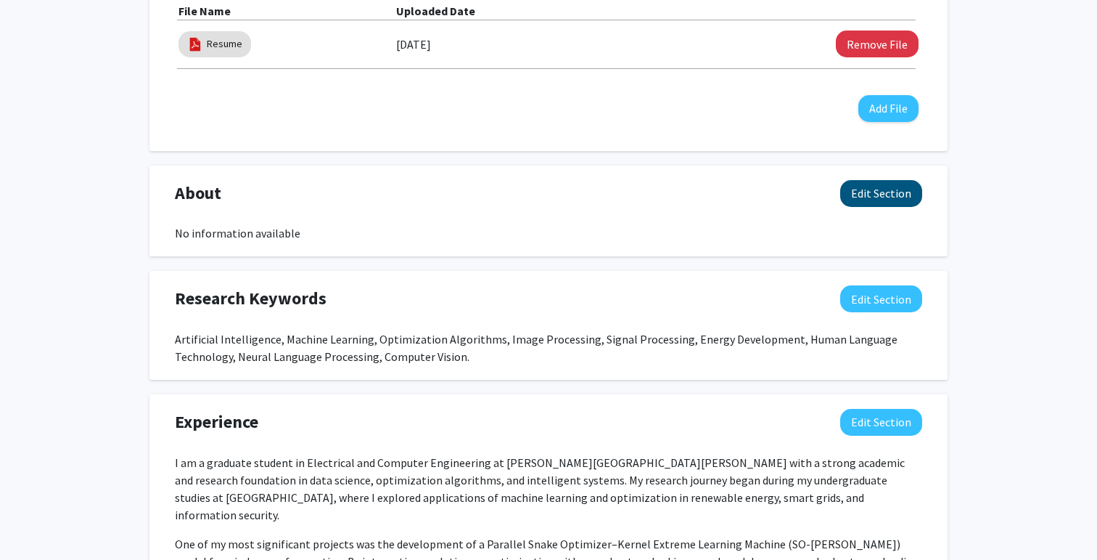
click at [860, 203] on button "Edit Section" at bounding box center [882, 193] width 82 height 27
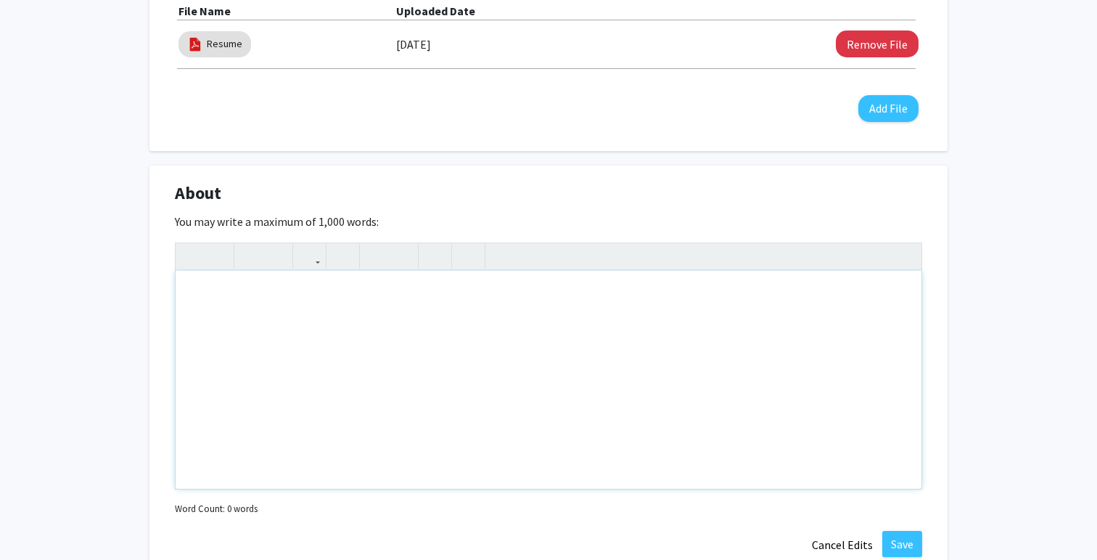
click at [470, 290] on div "Note to users with screen readers: Please deactivate our accessibility plugin f…" at bounding box center [549, 380] width 746 height 218
paste div "Note to users with screen readers: Please deactivate our accessibility plugin f…"
type textarea "<p>I am a Master’s student in Electrical and Computer Engineering at [PERSON_NA…"
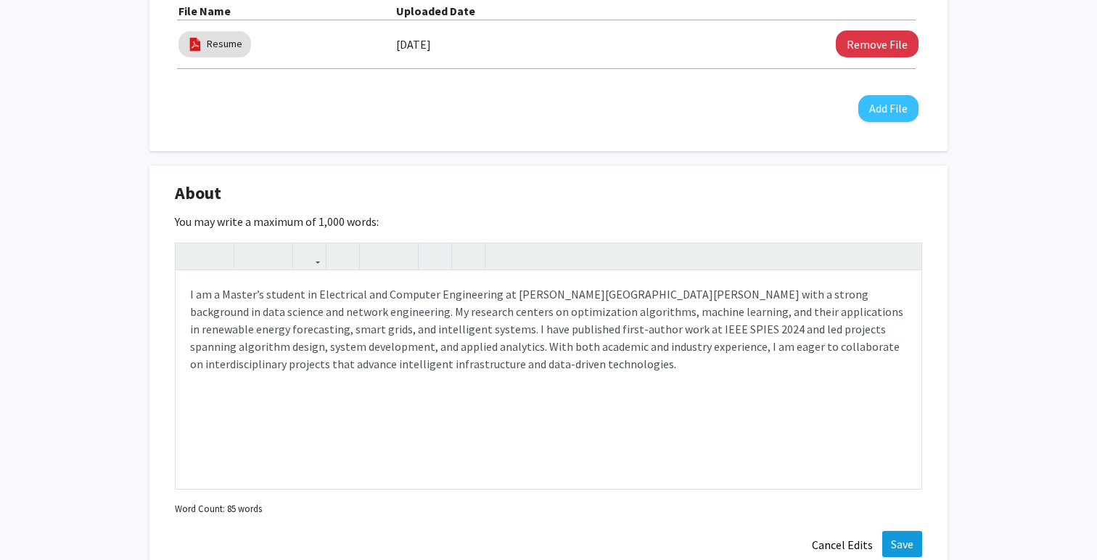
click at [893, 534] on button "Save" at bounding box center [903, 544] width 40 height 26
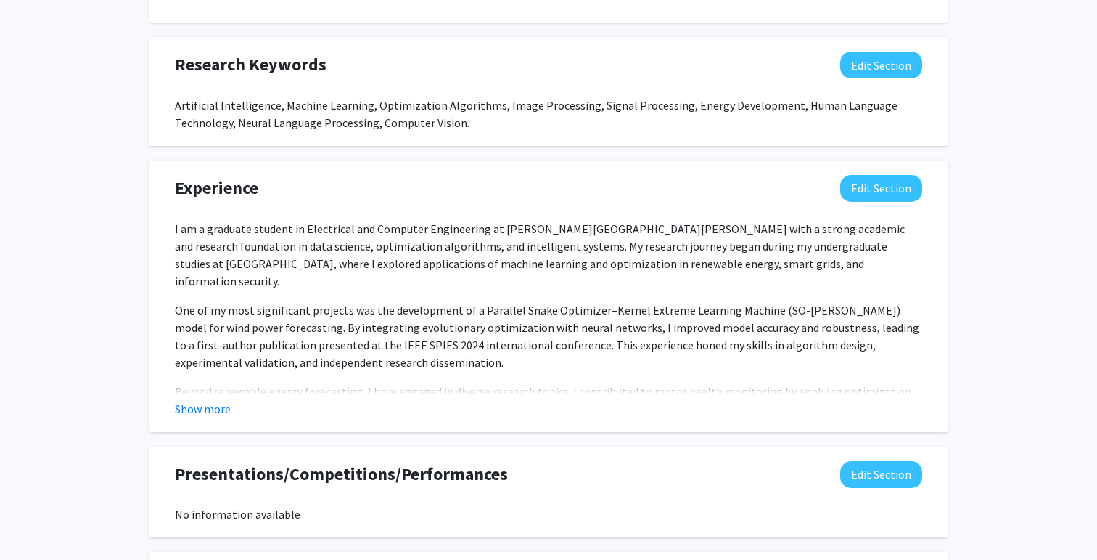
scroll to position [813, 0]
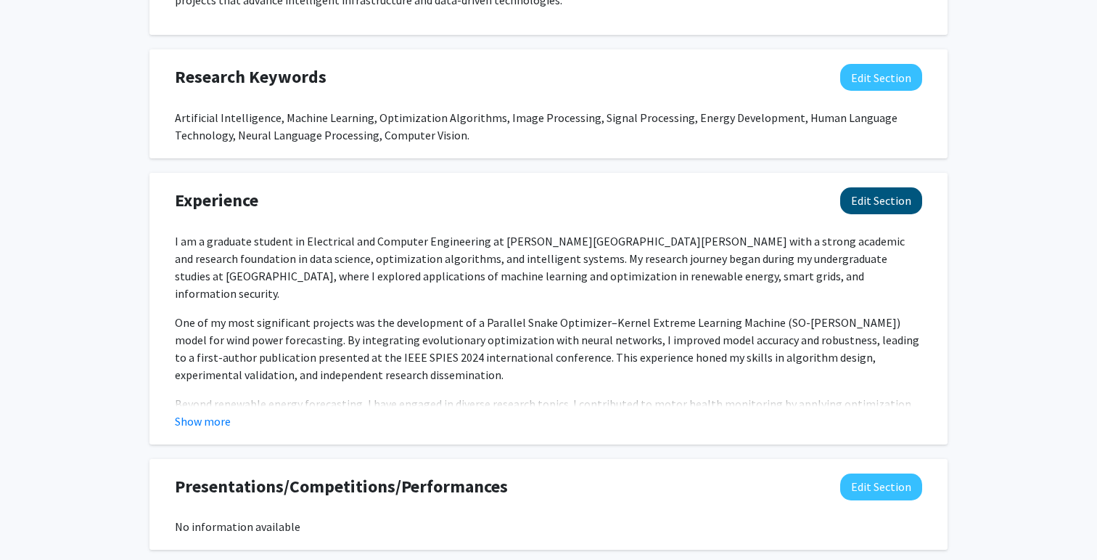
click at [873, 205] on button "Edit Section" at bounding box center [882, 200] width 82 height 27
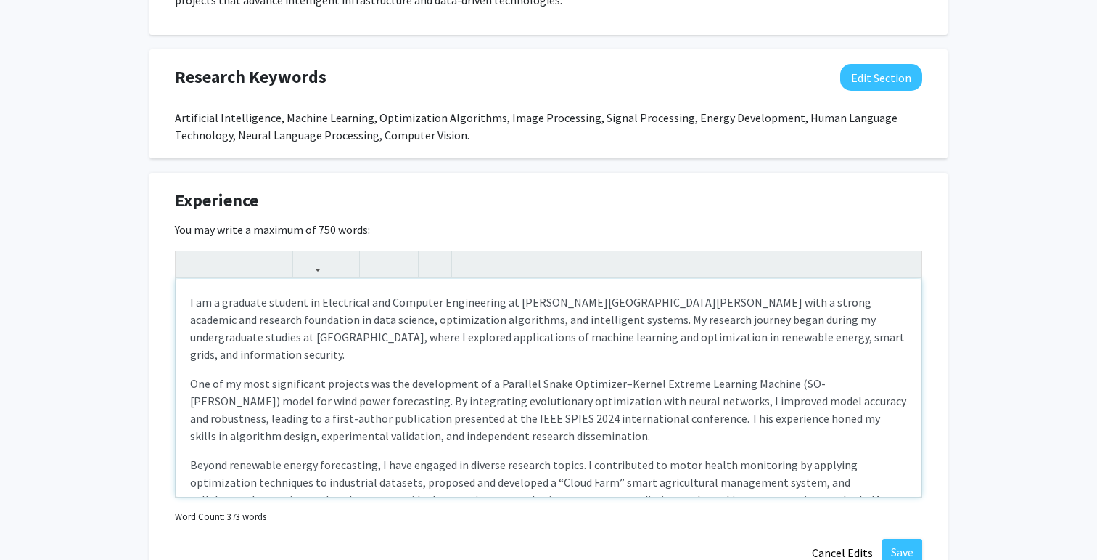
click at [608, 353] on p "I am a graduate student in Electrical and Computer Engineering at [PERSON_NAME]…" at bounding box center [548, 328] width 717 height 70
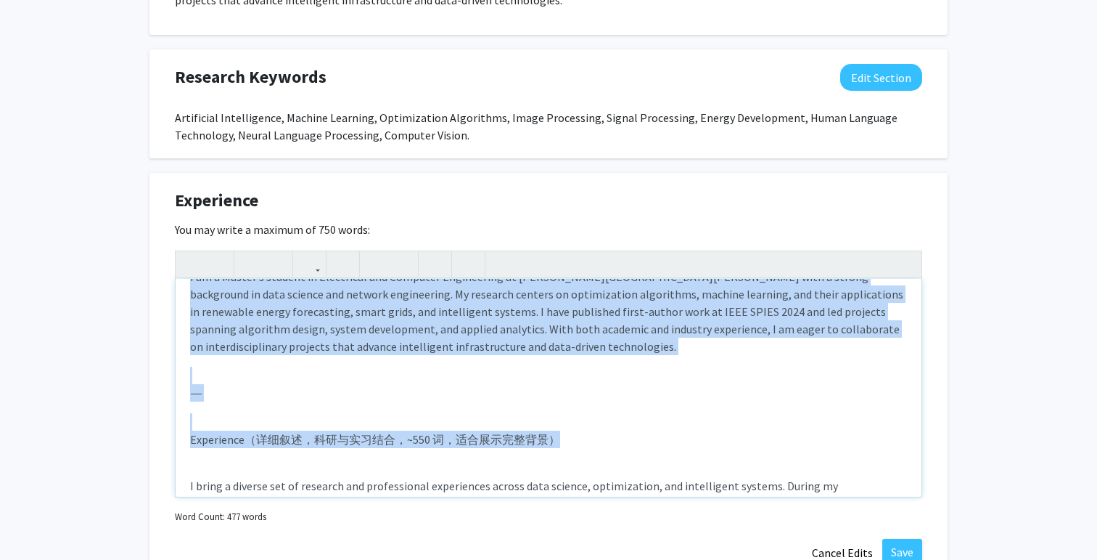
scroll to position [0, 0]
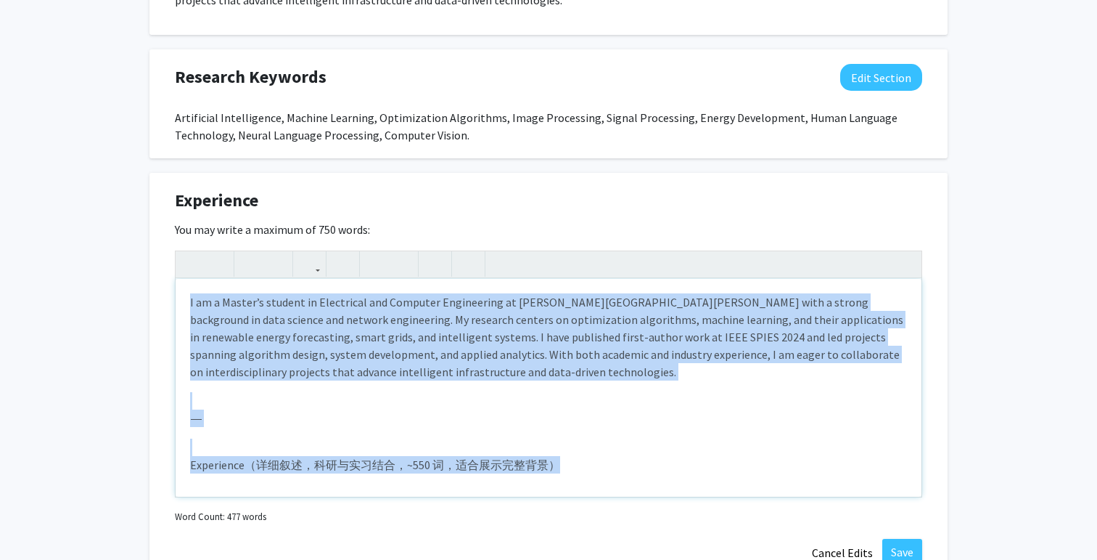
drag, startPoint x: 576, startPoint y: 437, endPoint x: 272, endPoint y: 170, distance: 404.2
click at [273, 173] on div "Seeking Opportunities? Indicate to faculty/staff and other users that you are l…" at bounding box center [549, 200] width 798 height 1481
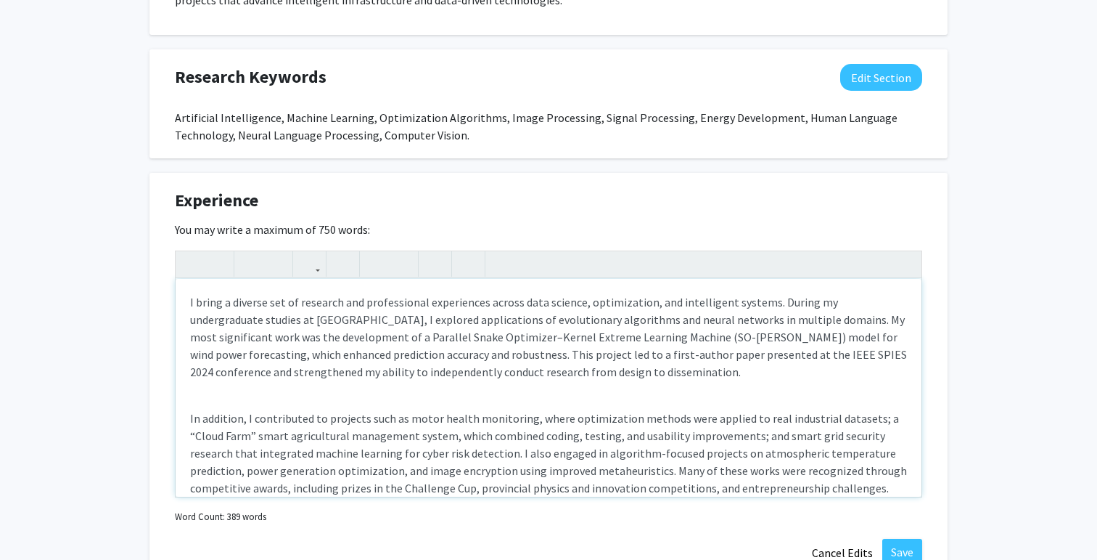
click at [186, 415] on div "I bring a diverse set of research and professional experiences across data scie…" at bounding box center [549, 388] width 746 height 218
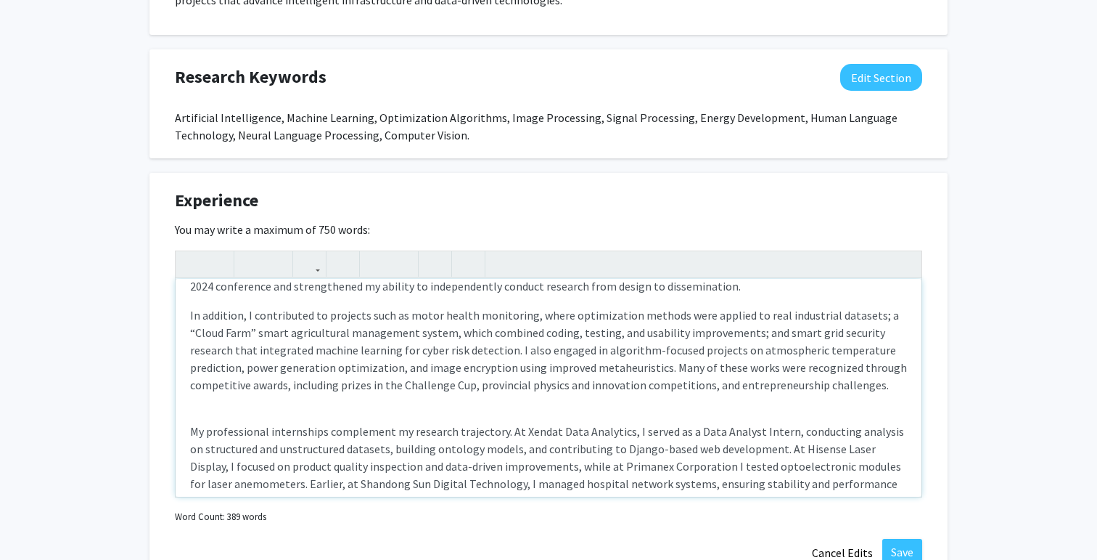
scroll to position [105, 0]
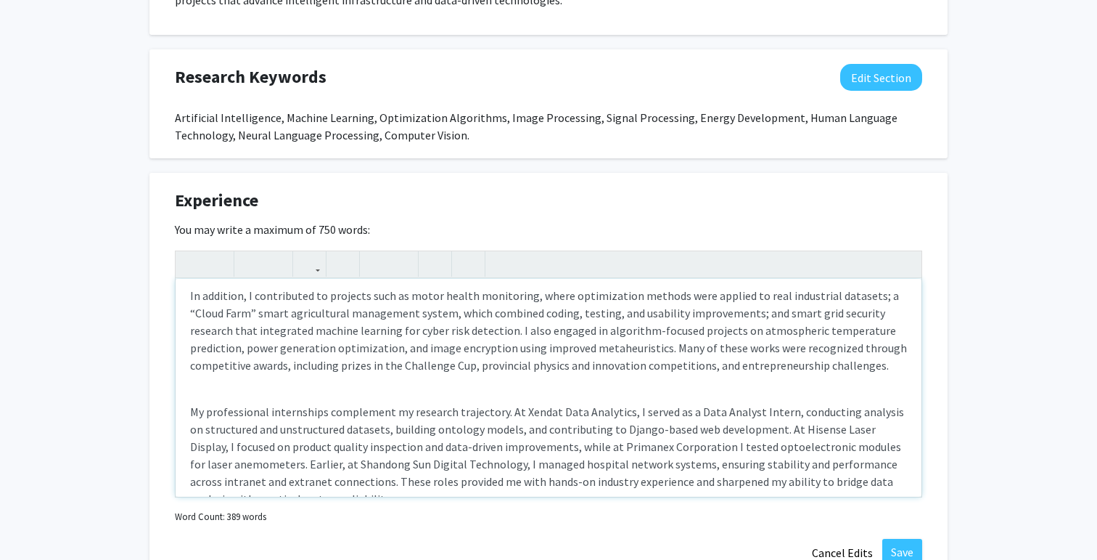
click at [189, 415] on div "I bring a diverse set of research and professional experiences across data scie…" at bounding box center [549, 388] width 746 height 218
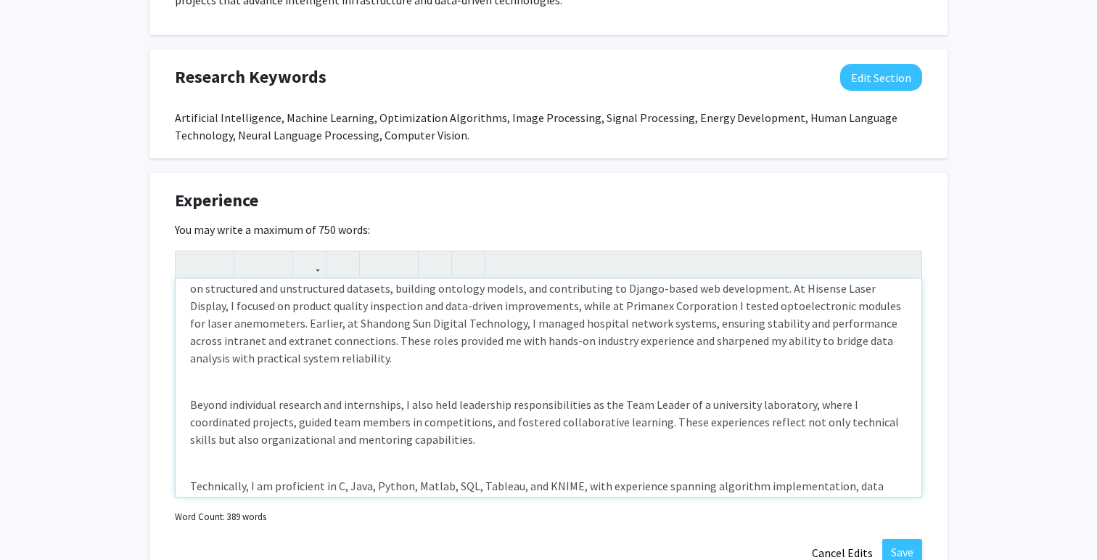
scroll to position [230, 0]
click at [194, 401] on p "Beyond individual research and internships, I also held leadership responsibili…" at bounding box center [548, 420] width 717 height 52
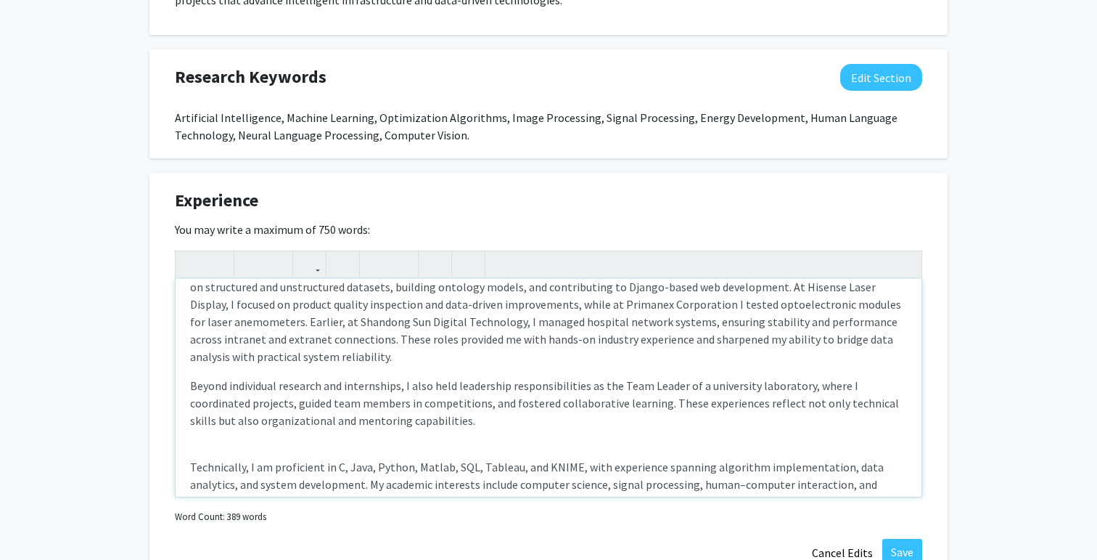
click at [193, 466] on p "Technically, I am proficient in C, Java, Python, Matlab, SQL, Tableau, and KNIM…" at bounding box center [548, 493] width 717 height 70
type textarea "<l><ipsu dolor="sita-cons: 2adi;">E seddo e tempori utl et dolorema ali enimadm…"
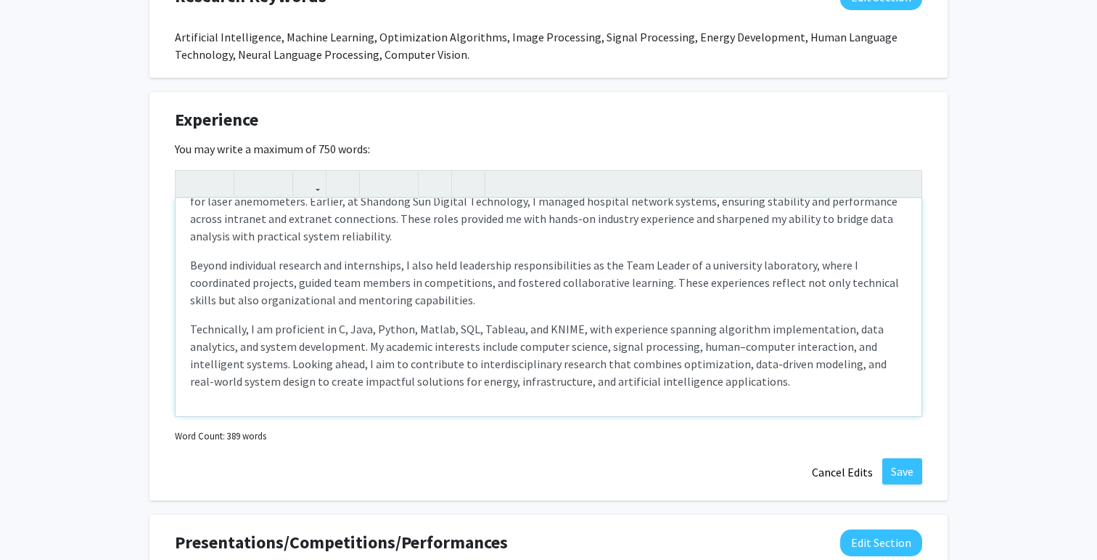
scroll to position [926, 0]
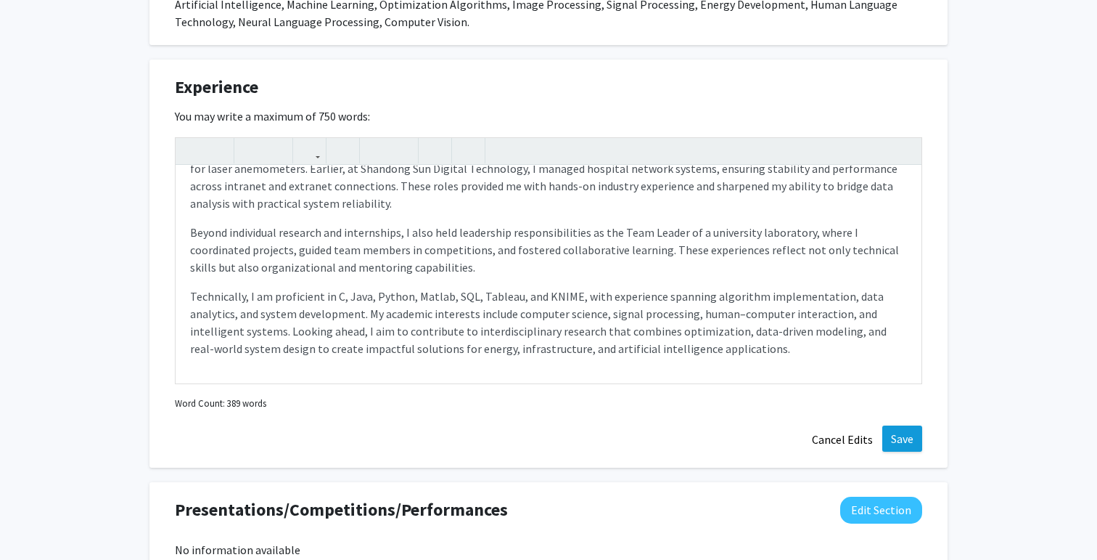
click at [893, 433] on button "Save" at bounding box center [903, 438] width 40 height 26
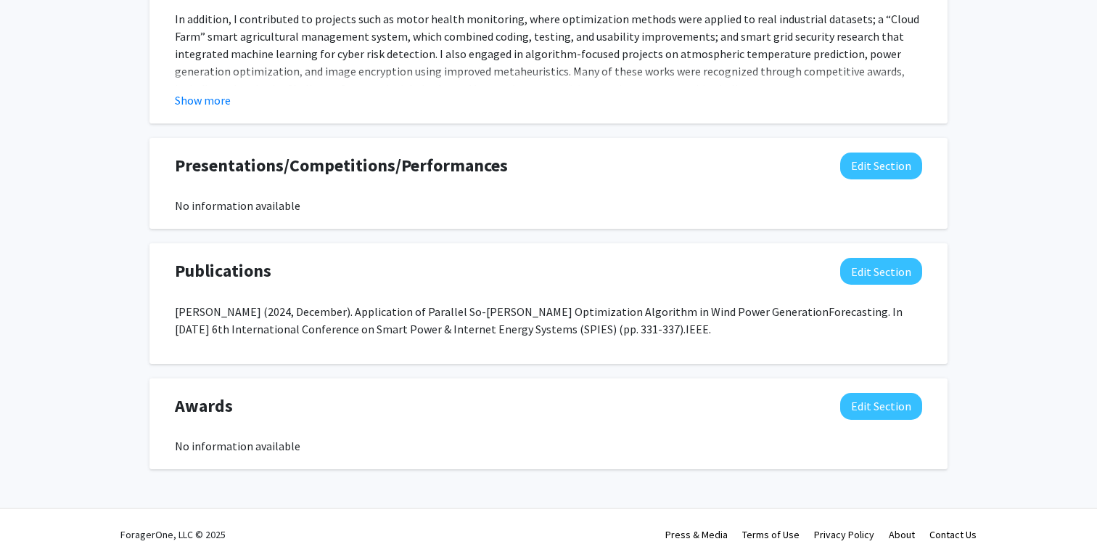
scroll to position [1136, 0]
click at [882, 409] on button "Edit Section" at bounding box center [882, 406] width 82 height 27
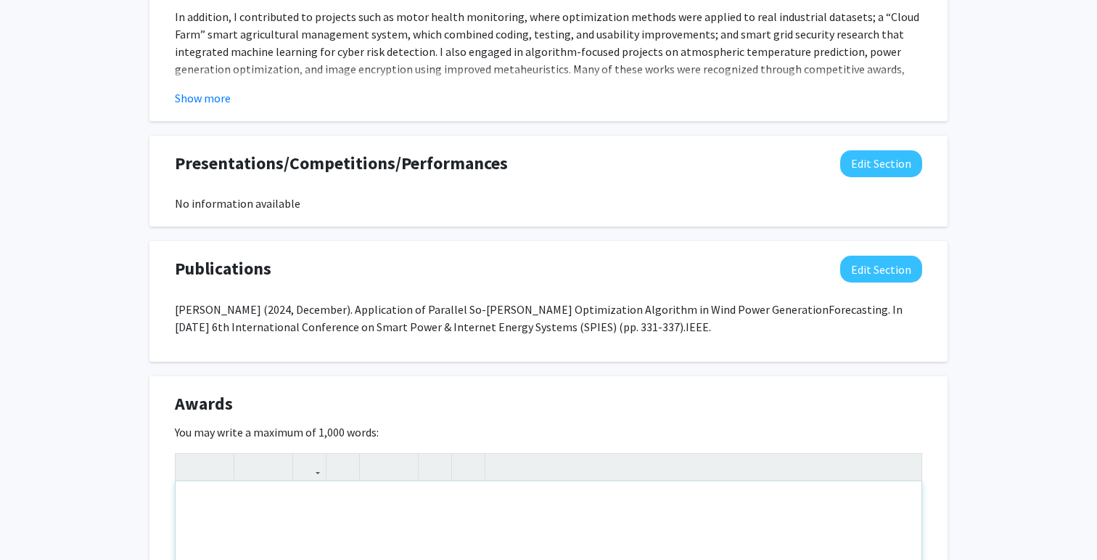
paste div "Note to users with screen readers: Please deactivate our accessibility plugin f…"
type textarea "<p>&nbsp;• Second Prize, Challenge Cup – 12th SDUST Student Extracurricular Aca…"
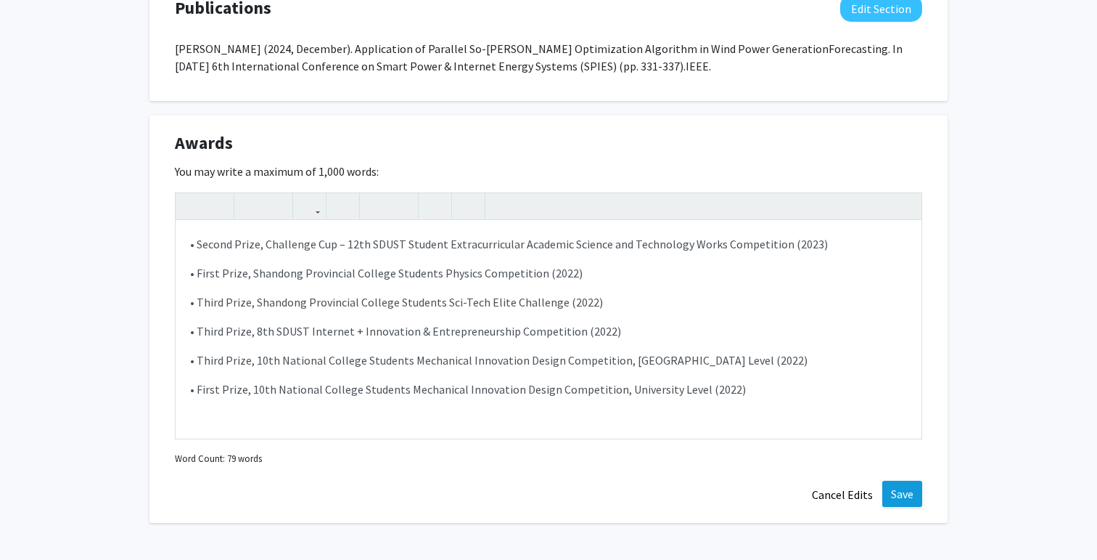
click at [906, 502] on button "Save" at bounding box center [903, 493] width 40 height 26
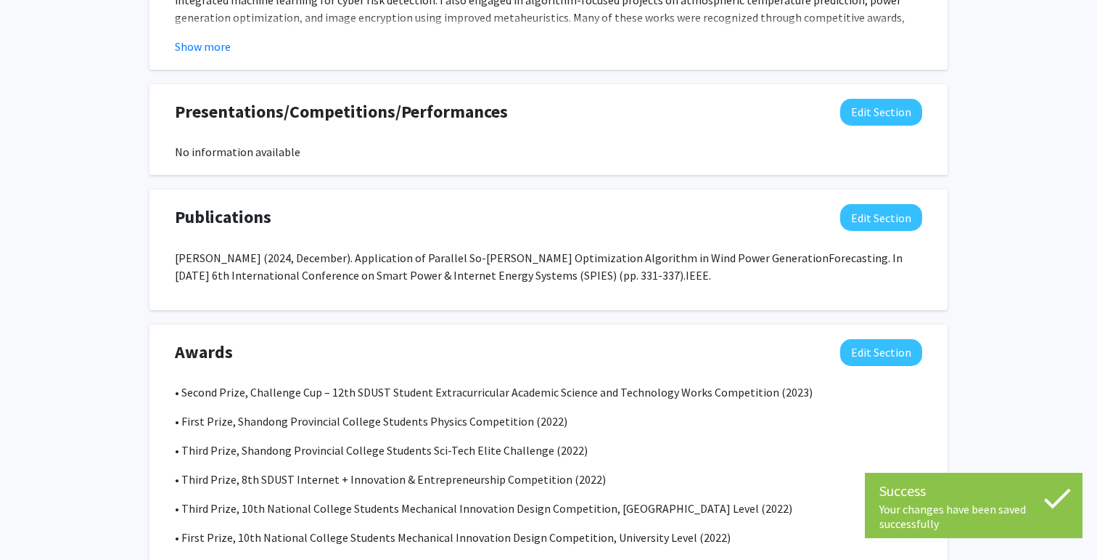
scroll to position [1179, 0]
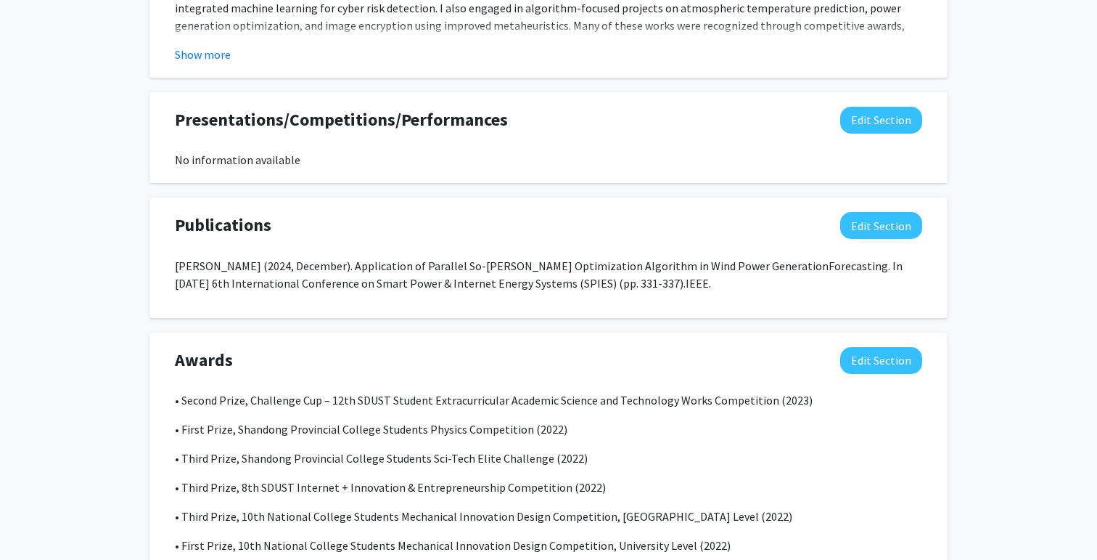
click at [891, 135] on div "Presentations/Competitions/Performances Edit Section" at bounding box center [548, 123] width 769 height 33
click at [891, 131] on button "Edit Section" at bounding box center [882, 120] width 82 height 27
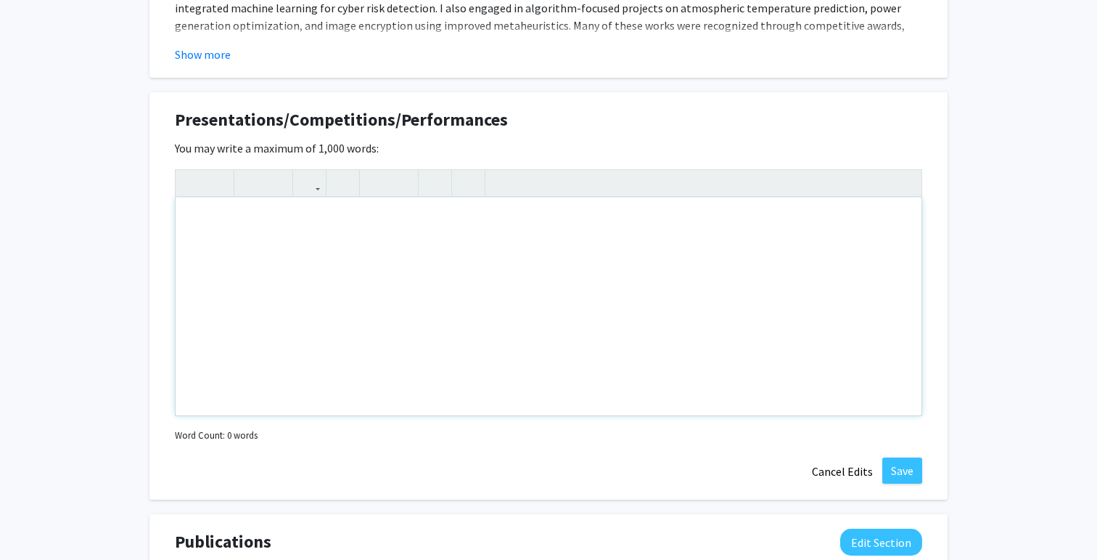
click at [558, 267] on div "Note to users with screen readers: Please deactivate our accessibility plugin f…" at bounding box center [549, 306] width 746 height 218
paste div "Note to users with screen readers: Please deactivate our accessibility plugin f…"
type textarea "<p>Presentations</p><p>&nbsp;• Application of Parallel SO-[PERSON_NAME] Optimiz…"
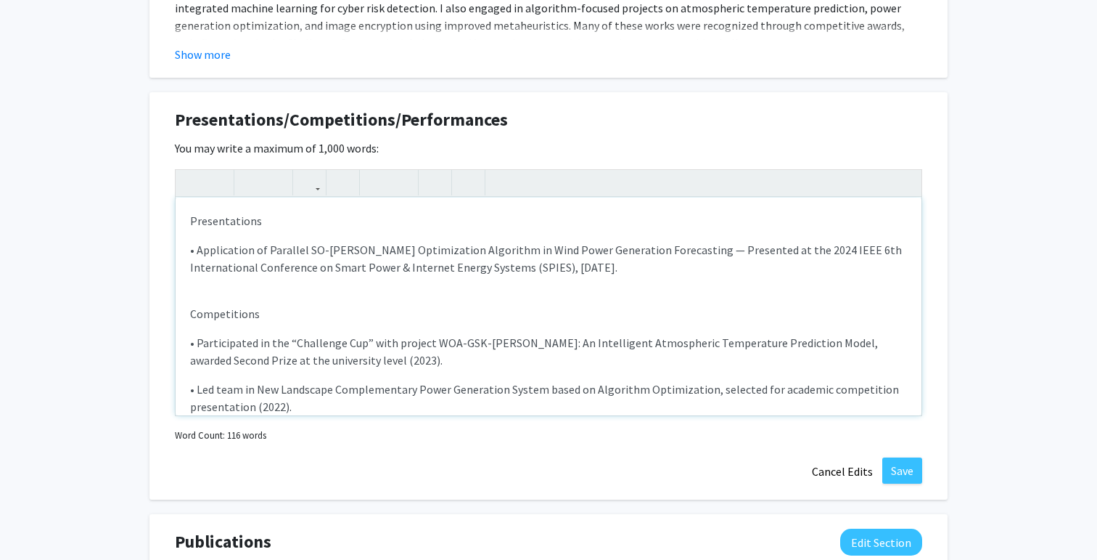
click at [180, 291] on div "Presentations • Application of Parallel SO-[PERSON_NAME] Optimization Algorithm…" at bounding box center [549, 306] width 746 height 218
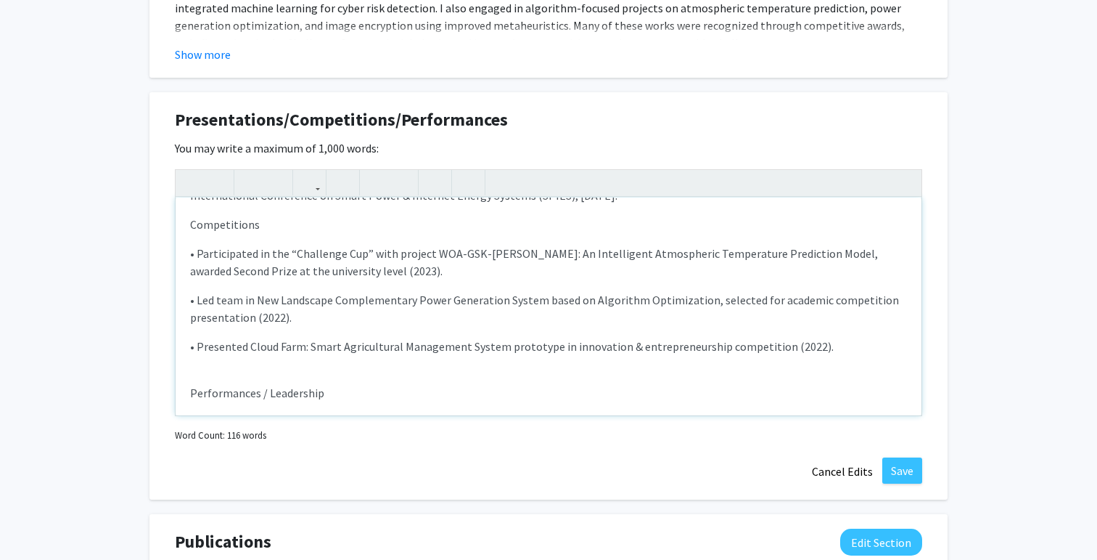
scroll to position [74, 0]
click at [203, 371] on div "Presentations • Application of Parallel SO-[PERSON_NAME] Optimization Algorithm…" at bounding box center [549, 306] width 746 height 218
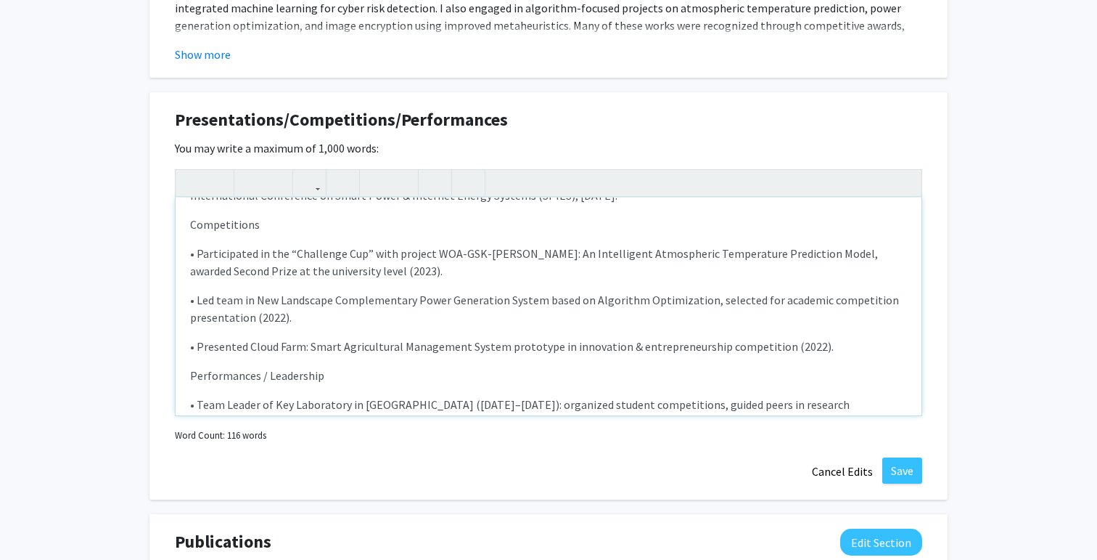
scroll to position [17, 0]
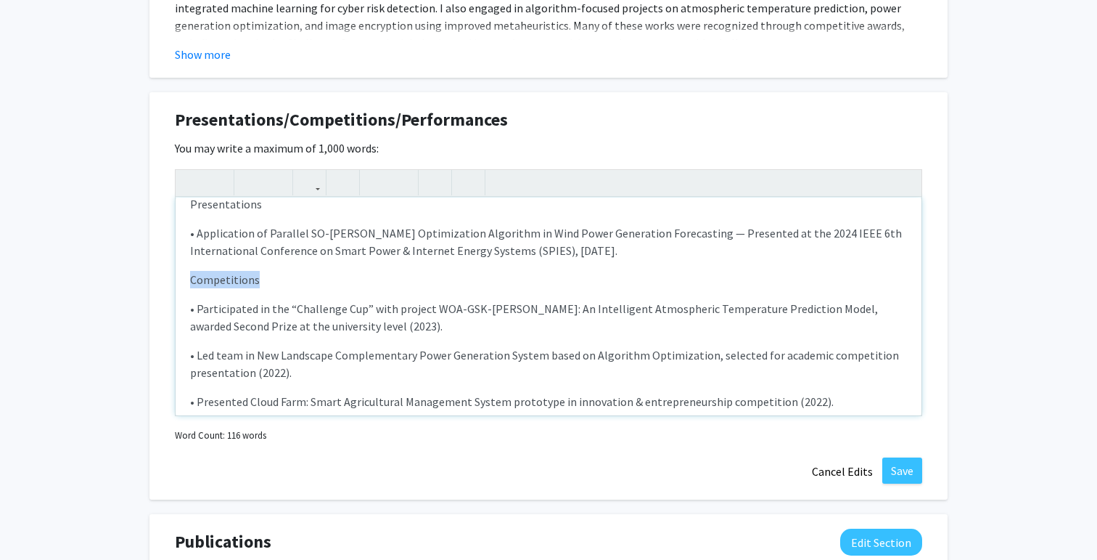
drag, startPoint x: 262, startPoint y: 278, endPoint x: 179, endPoint y: 272, distance: 83.7
click at [179, 272] on div "Presentations • Application of Parallel SO-[PERSON_NAME] Optimization Algorithm…" at bounding box center [549, 306] width 746 height 218
click at [194, 195] on icon "button" at bounding box center [192, 183] width 12 height 24
drag, startPoint x: 265, startPoint y: 206, endPoint x: 170, endPoint y: 204, distance: 95.1
click at [170, 204] on div "Presentations/Competitions/Performances Edit Section You may write a maximum of…" at bounding box center [549, 296] width 798 height 408
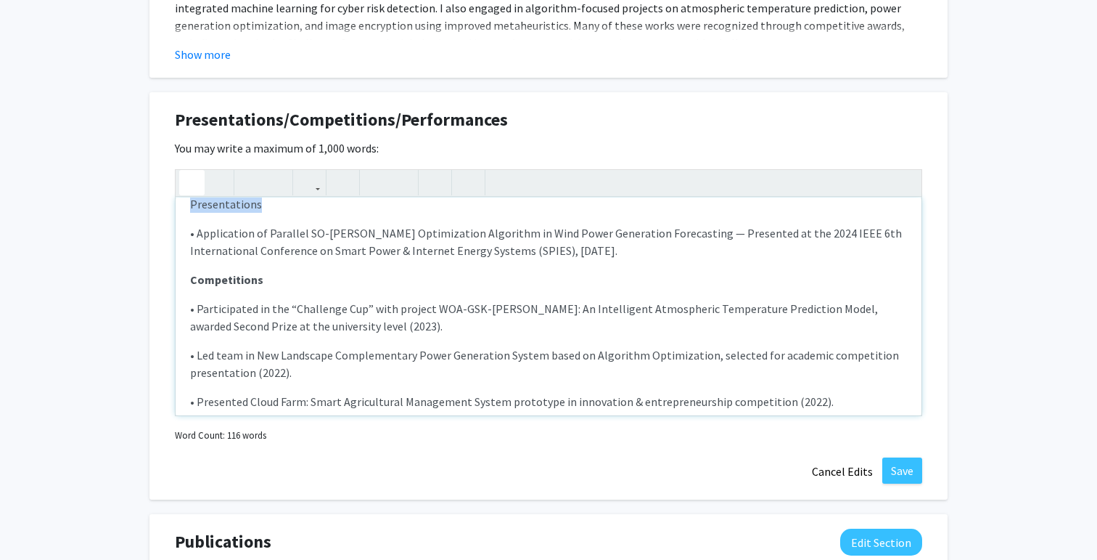
click at [189, 188] on icon "button" at bounding box center [192, 183] width 12 height 24
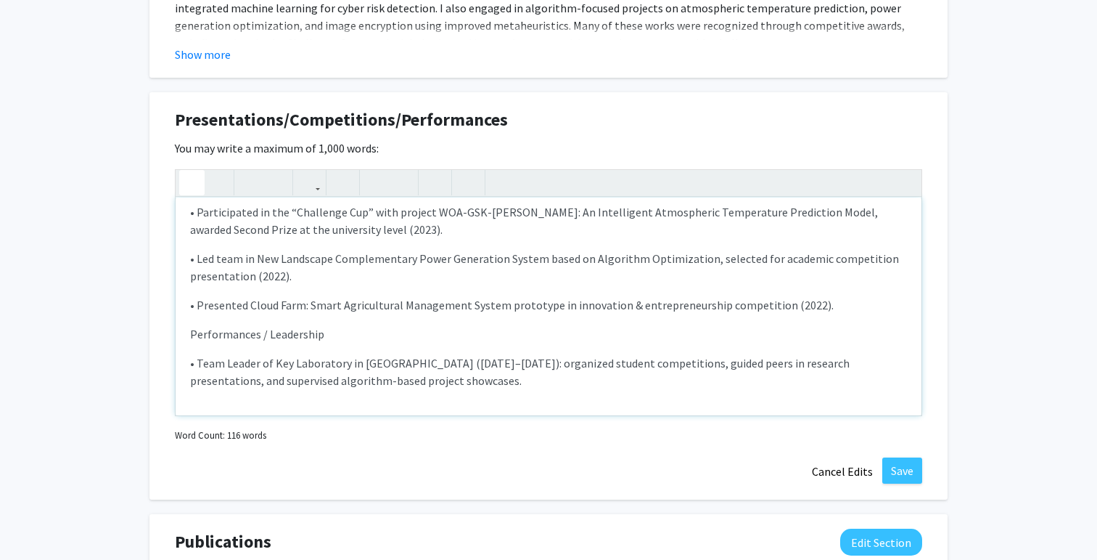
scroll to position [113, 0]
drag, startPoint x: 327, startPoint y: 334, endPoint x: 183, endPoint y: 331, distance: 144.5
click at [182, 331] on div "Presentations • Application of Parallel SO-[PERSON_NAME] Optimization Algorithm…" at bounding box center [549, 306] width 746 height 218
type textarea "<l><ipsumd>Sitametconsec</adipis></e><s>&doei;• Temporincid ut Laboreet DO-MAGN…"
click at [192, 192] on icon "button" at bounding box center [192, 183] width 12 height 24
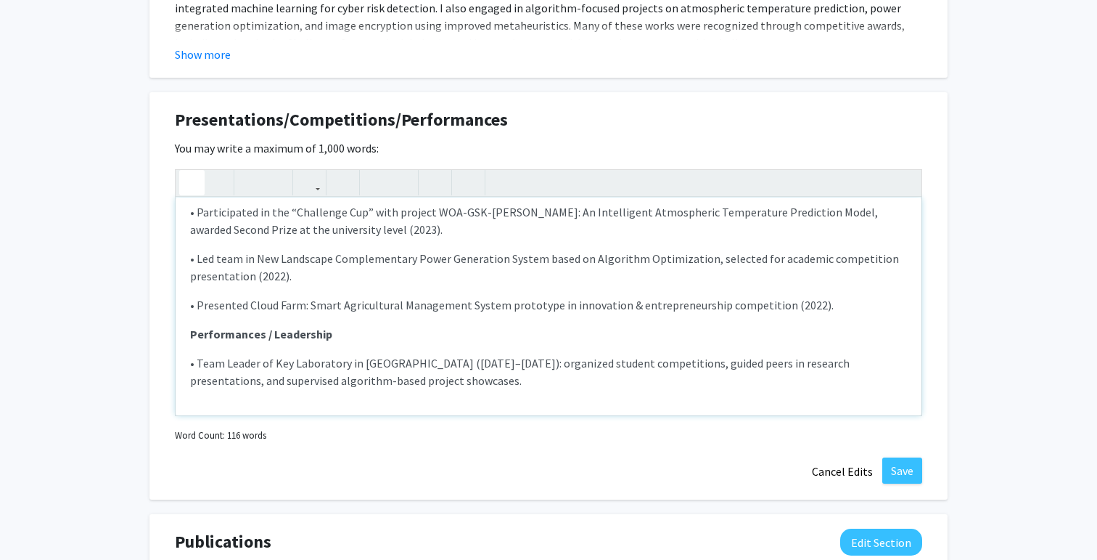
click at [353, 349] on div "Presentations • Application of Parallel SO-[PERSON_NAME] Optimization Algorithm…" at bounding box center [549, 306] width 746 height 218
click at [901, 474] on button "Save" at bounding box center [903, 470] width 40 height 26
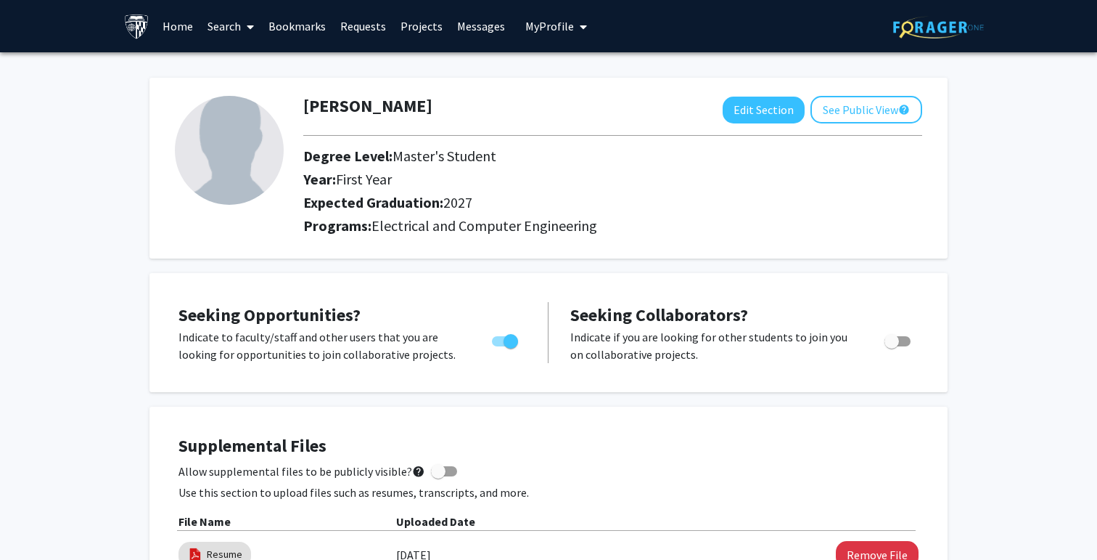
scroll to position [0, 0]
click at [764, 114] on button "Edit Section" at bounding box center [764, 110] width 82 height 27
select select "first_year"
select select "2027"
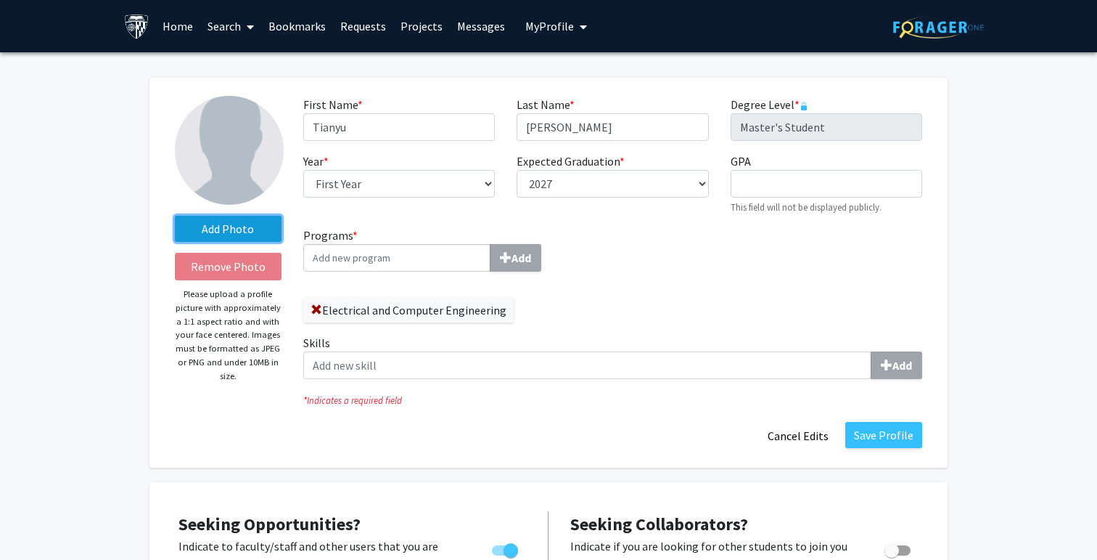
click at [229, 226] on label "Add Photo" at bounding box center [228, 229] width 107 height 26
click at [0, 0] on input "Add Photo" at bounding box center [0, 0] width 0 height 0
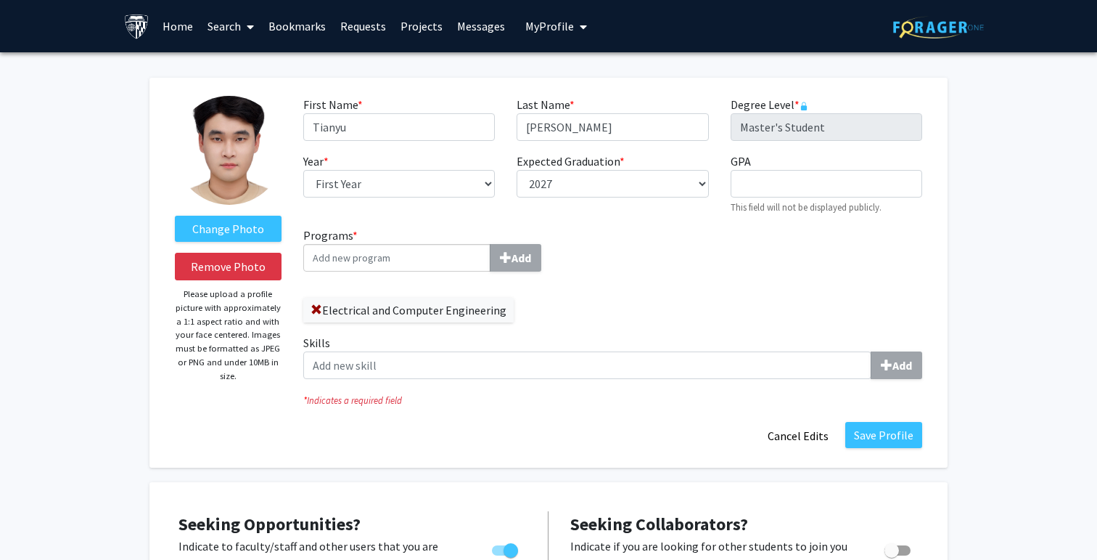
click at [453, 258] on input "Programs * Add" at bounding box center [396, 258] width 187 height 28
click at [796, 192] on input "GPA required" at bounding box center [827, 184] width 192 height 28
click at [728, 251] on div "Programs * Add Electrical and Computer Engineering Skills Add" at bounding box center [613, 308] width 641 height 164
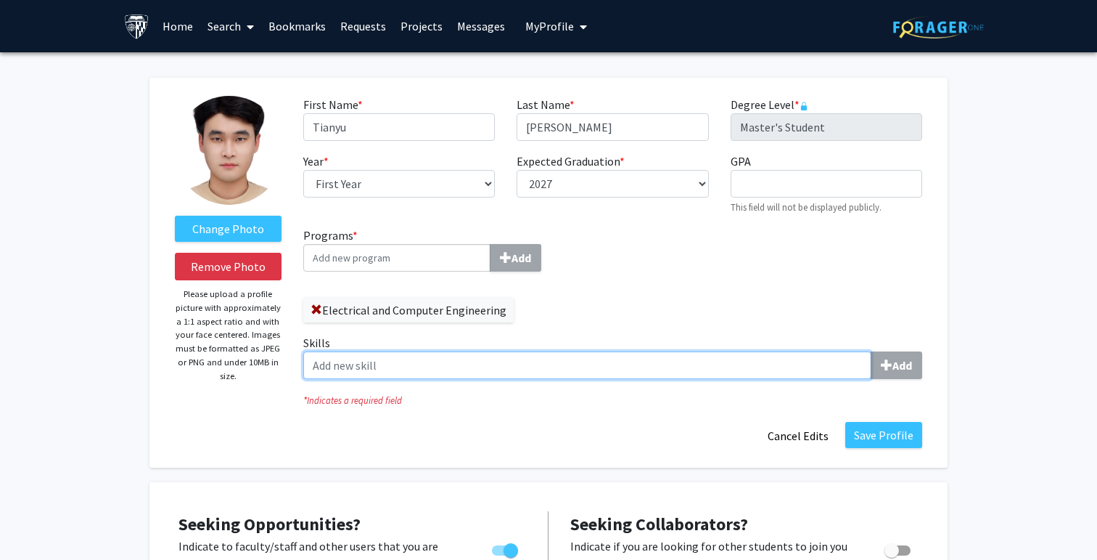
click at [401, 368] on input "Skills Add" at bounding box center [587, 365] width 568 height 28
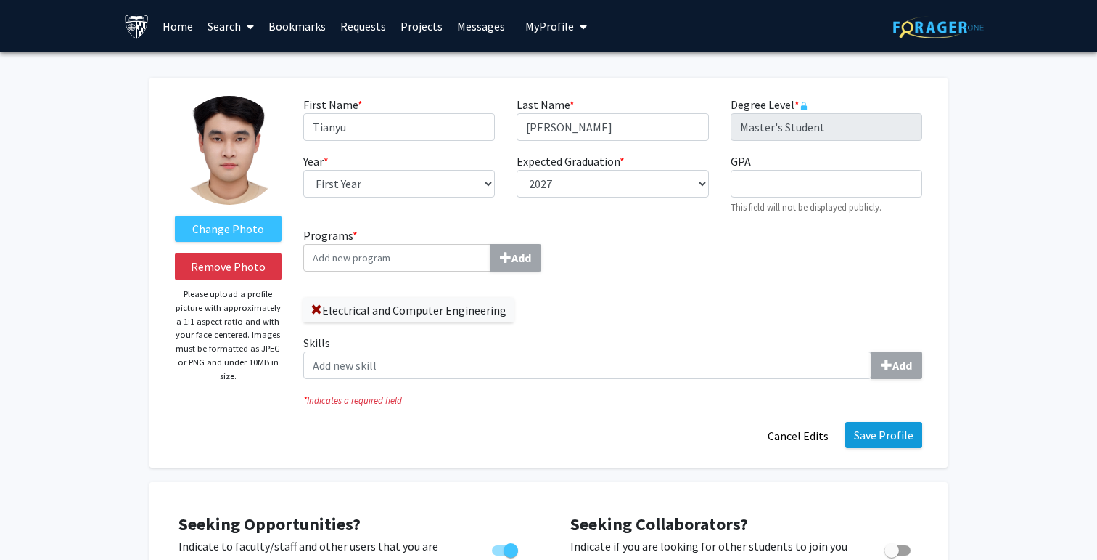
click at [880, 435] on button "Save Profile" at bounding box center [884, 435] width 77 height 26
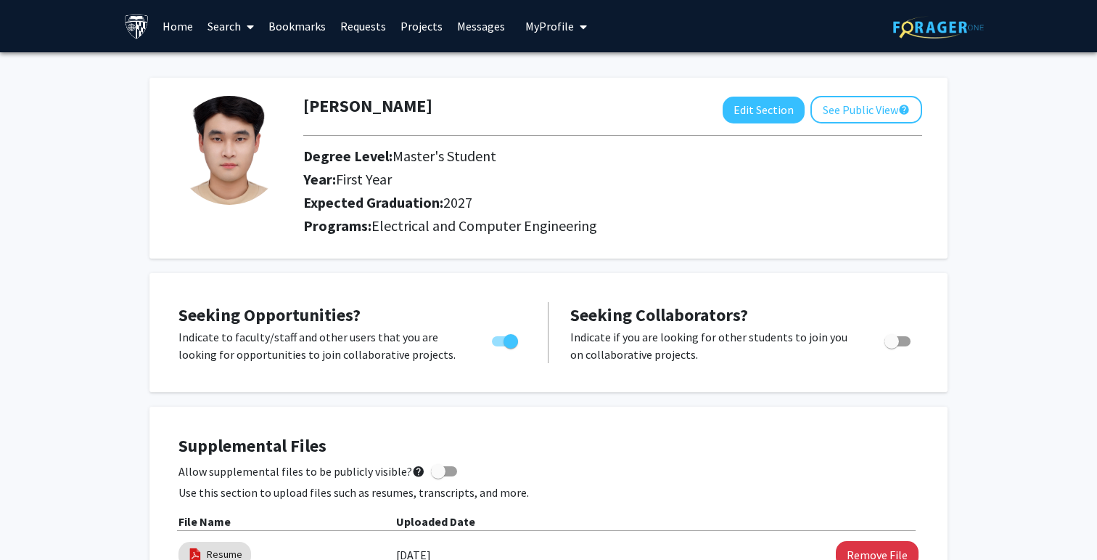
click at [241, 26] on span at bounding box center [247, 26] width 13 height 51
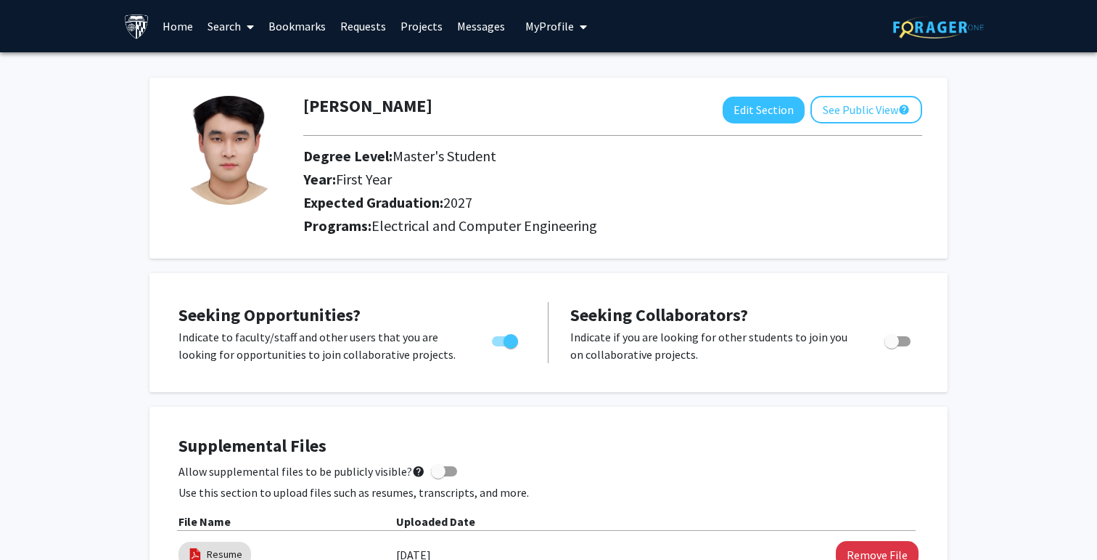
click at [137, 33] on img at bounding box center [136, 26] width 25 height 25
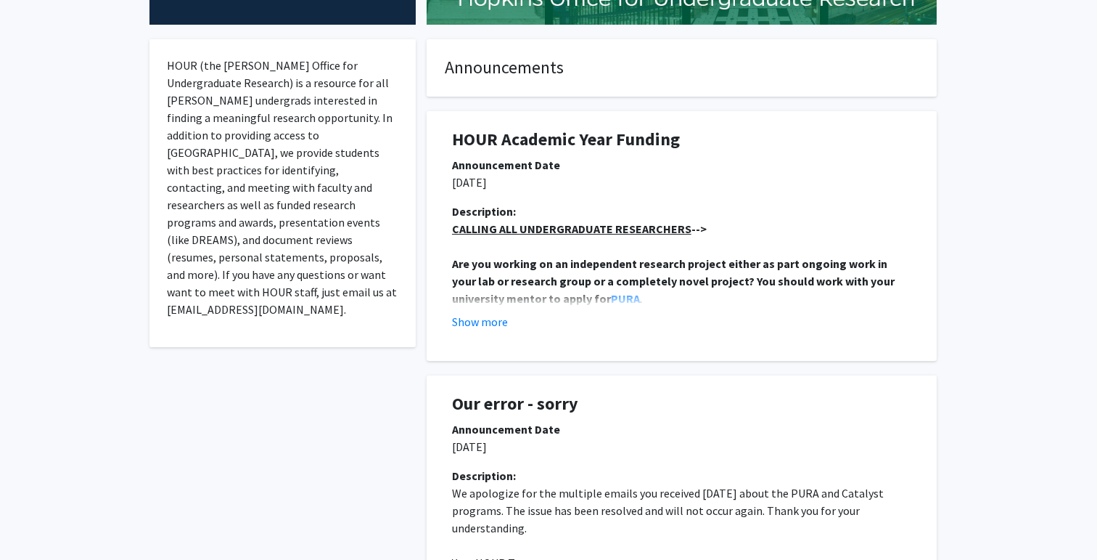
scroll to position [1010, 0]
